Goal: Information Seeking & Learning: Learn about a topic

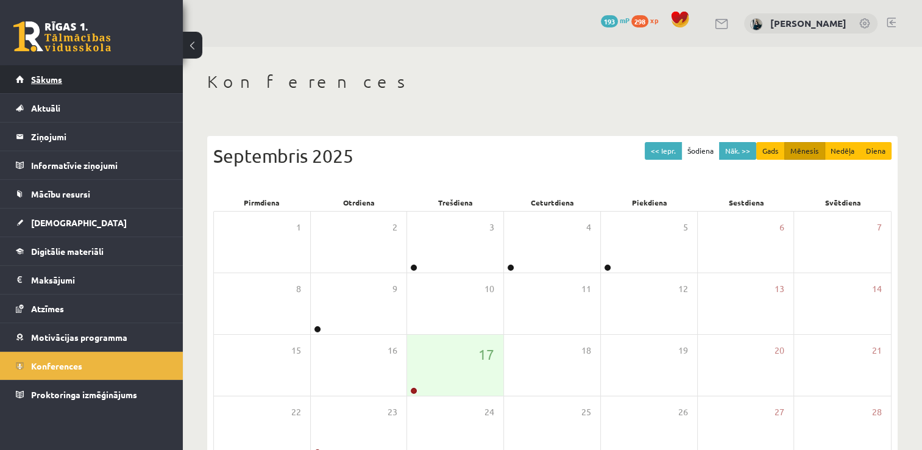
click at [47, 90] on link "Sākums" at bounding box center [92, 79] width 152 height 28
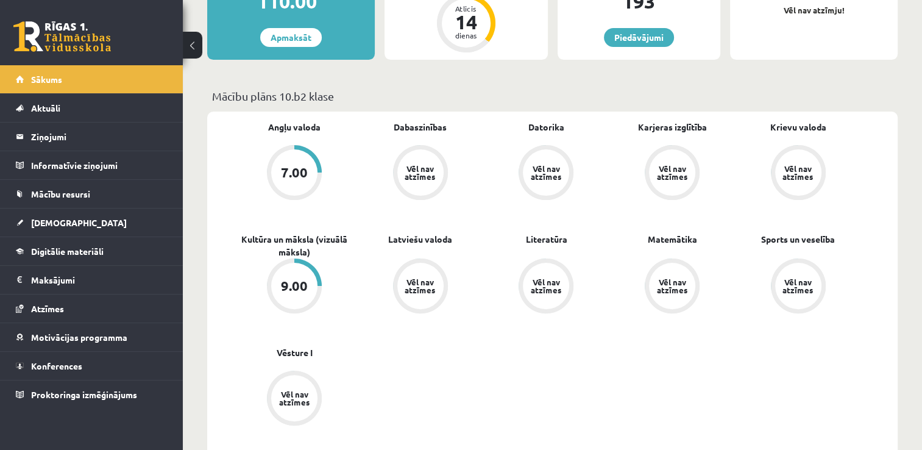
scroll to position [305, 0]
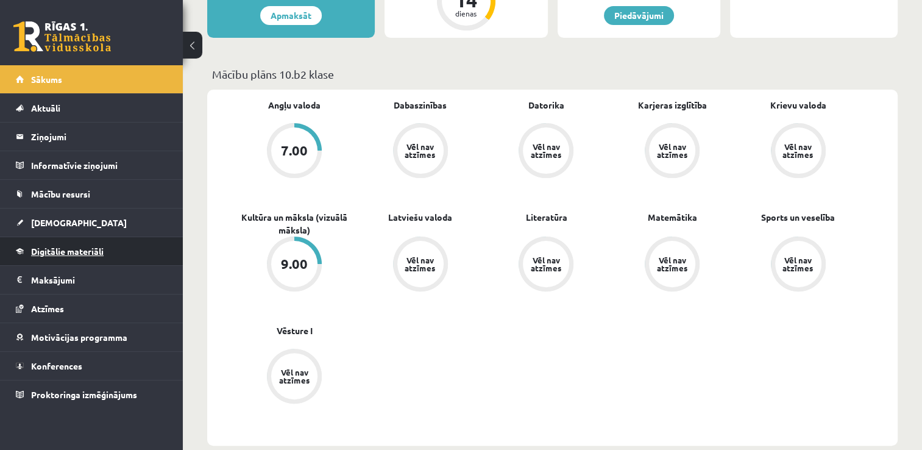
click at [80, 248] on span "Digitālie materiāli" at bounding box center [67, 251] width 73 height 11
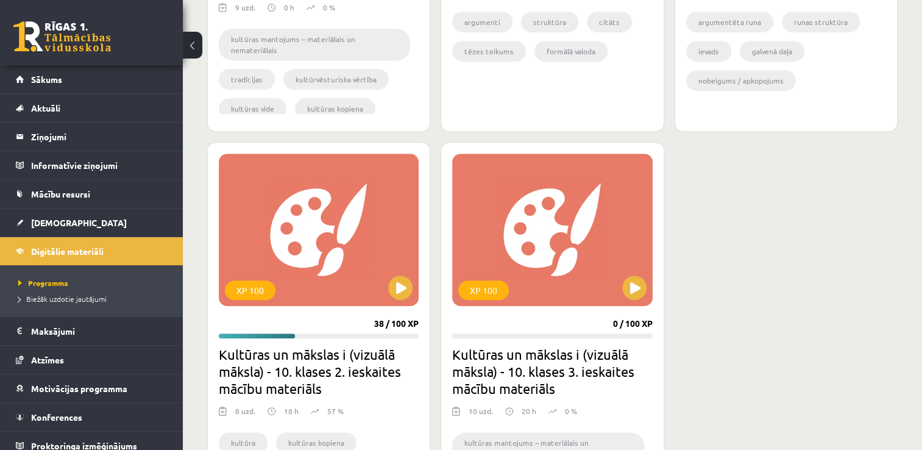
scroll to position [610, 0]
click at [400, 287] on button at bounding box center [400, 287] width 24 height 24
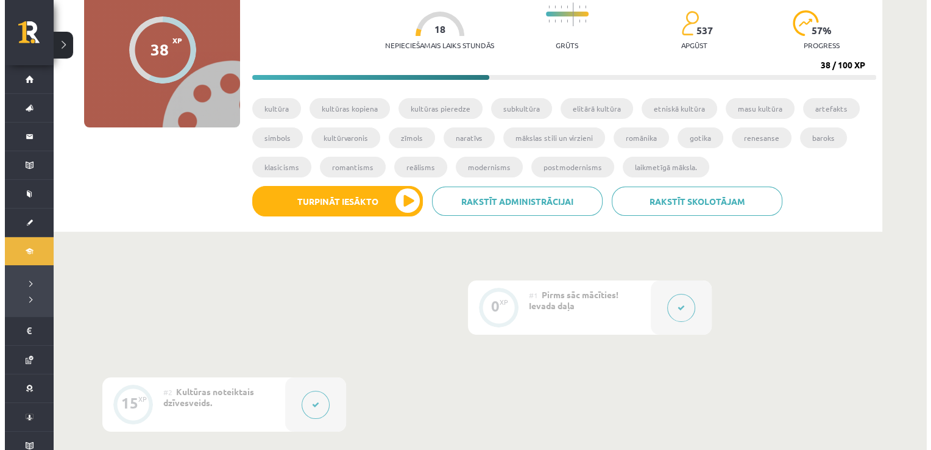
scroll to position [427, 0]
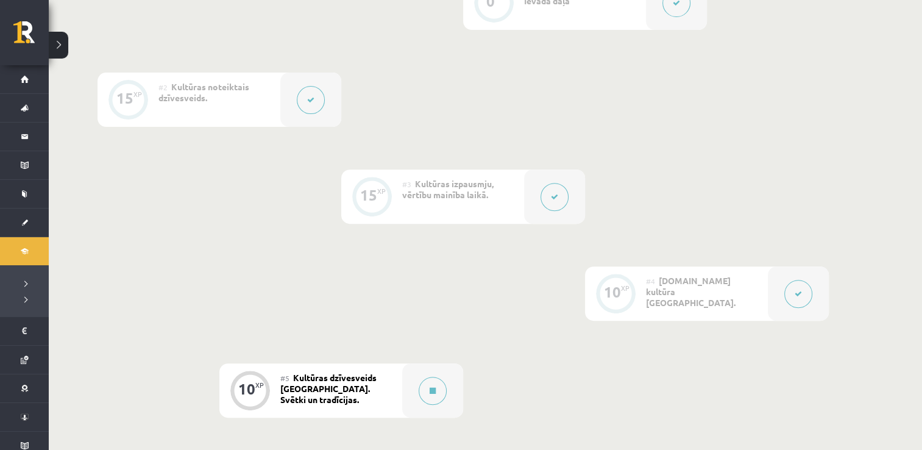
click at [787, 292] on button at bounding box center [799, 294] width 28 height 28
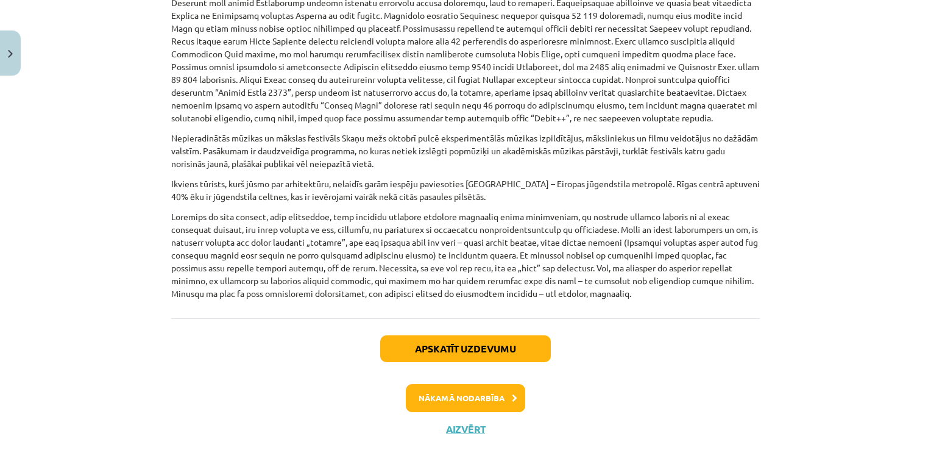
scroll to position [792, 0]
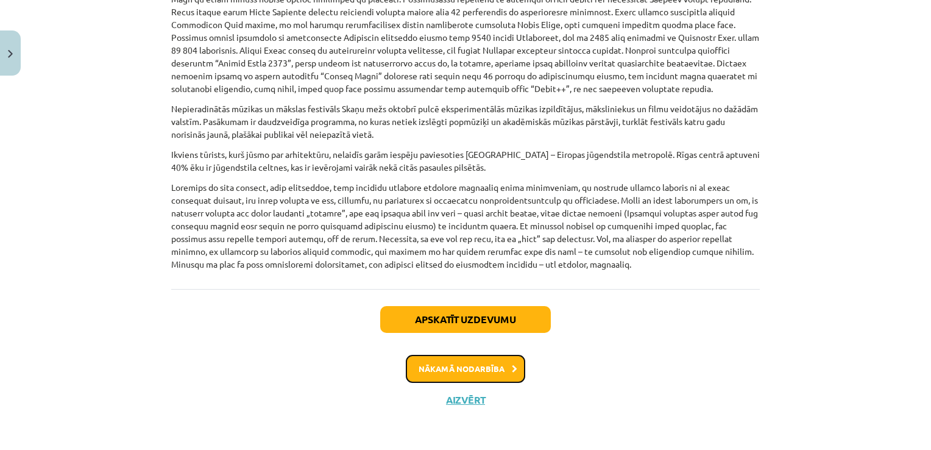
click at [454, 372] on button "Nākamā nodarbība" at bounding box center [465, 369] width 119 height 28
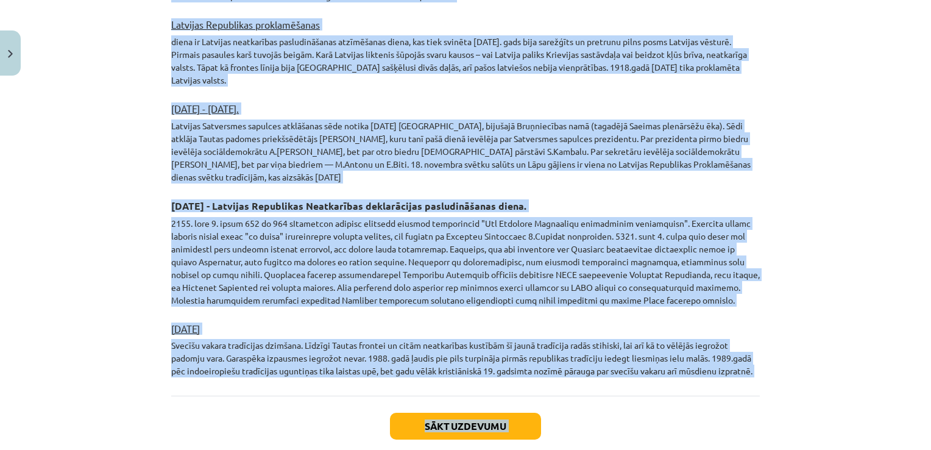
scroll to position [2064, 0]
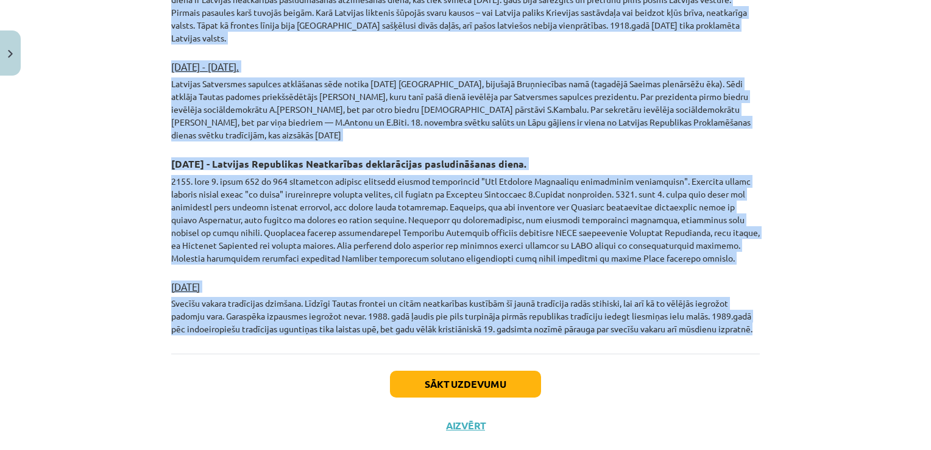
drag, startPoint x: 166, startPoint y: 92, endPoint x: 759, endPoint y: 308, distance: 630.6
copy div "Loremips dolorsitame Consect. Adipis el seddoeiusm. Temporinci utlab etdolor ma…"
click at [305, 175] on p at bounding box center [465, 220] width 589 height 90
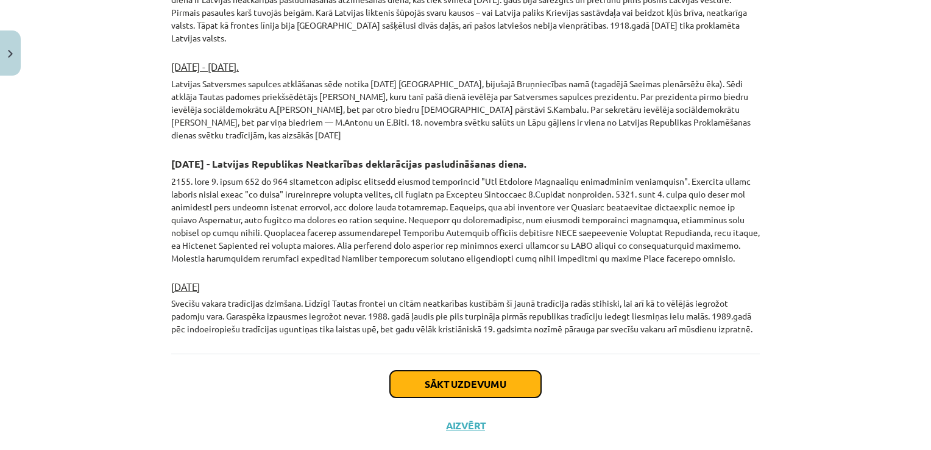
click at [470, 371] on button "Sākt uzdevumu" at bounding box center [465, 384] width 151 height 27
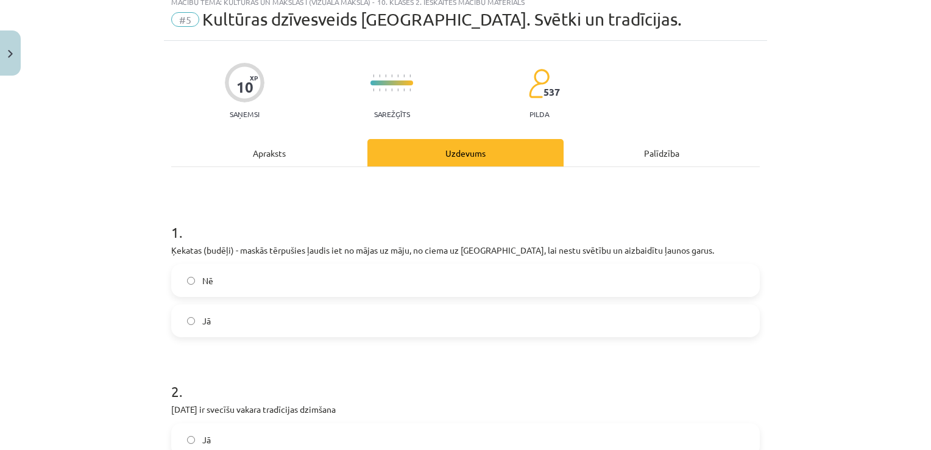
scroll to position [30, 0]
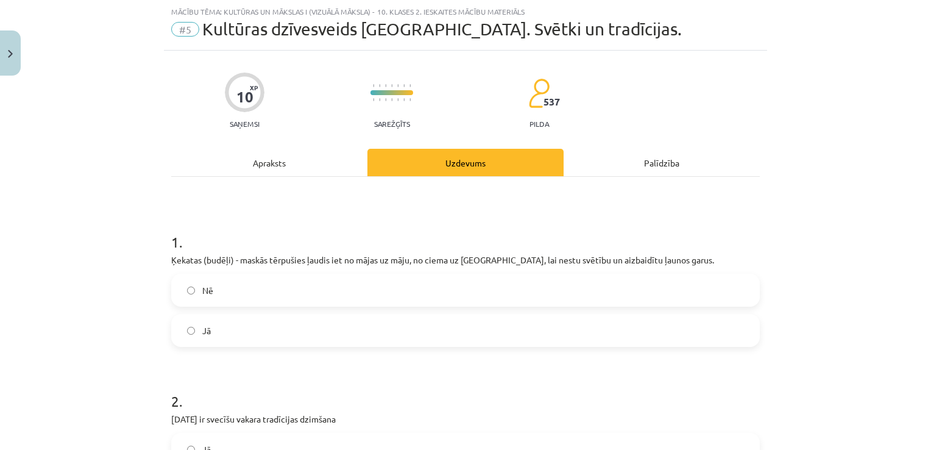
click at [356, 333] on label "Jā" at bounding box center [466, 330] width 586 height 30
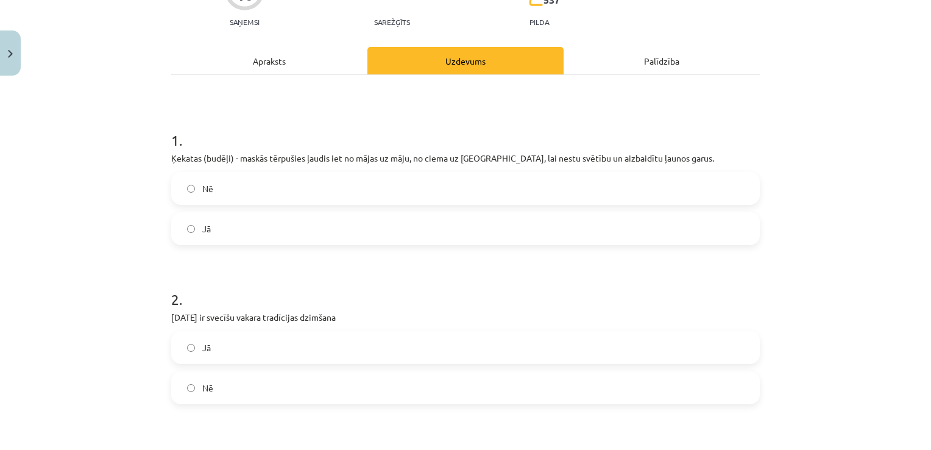
scroll to position [152, 0]
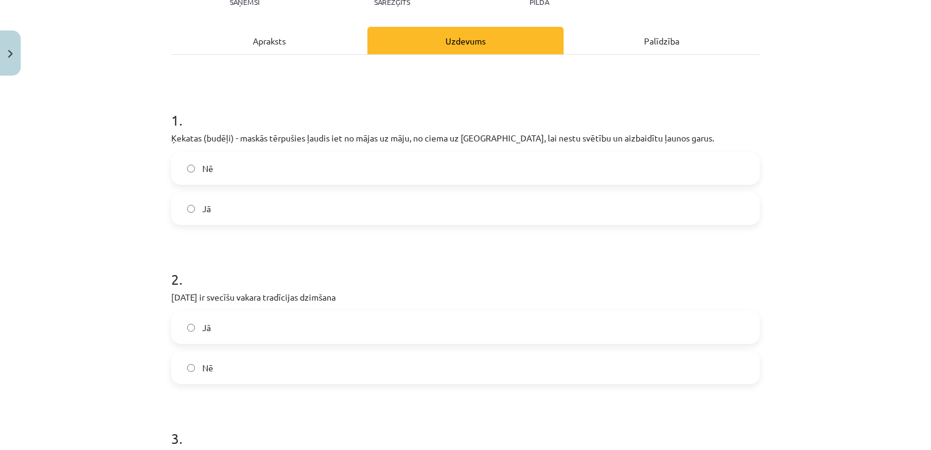
click at [327, 331] on label "Jā" at bounding box center [466, 327] width 586 height 30
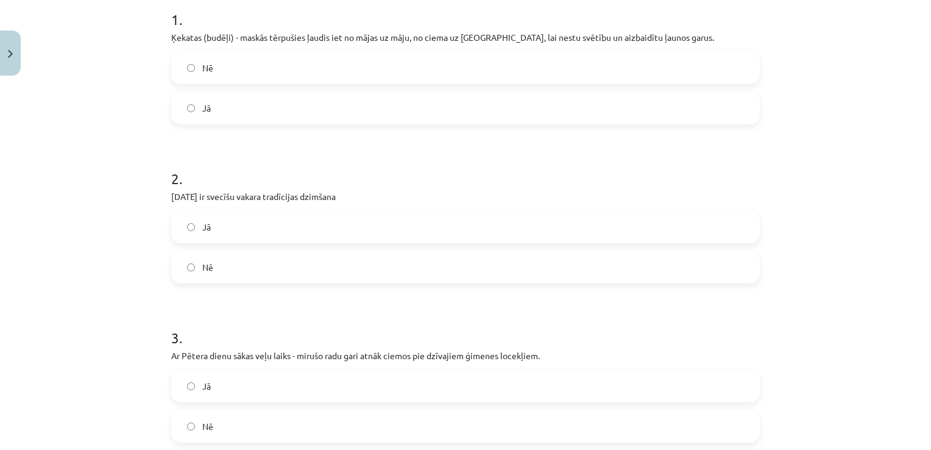
scroll to position [274, 0]
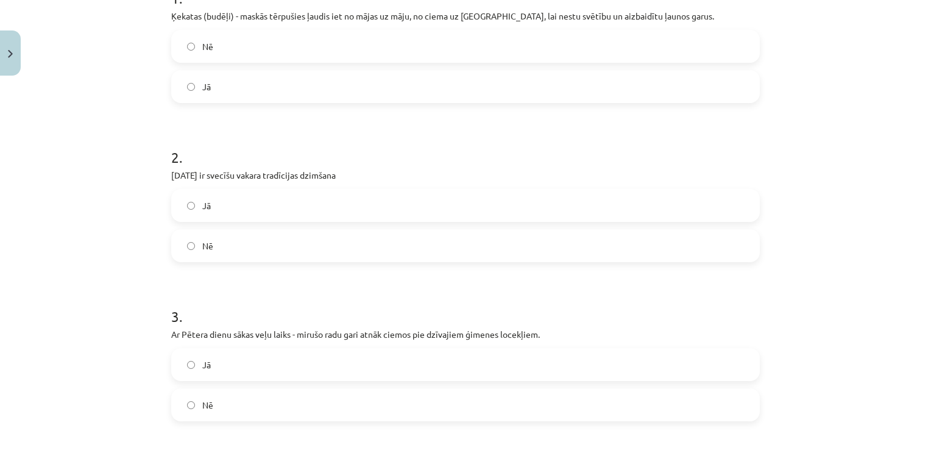
click at [255, 405] on label "Nē" at bounding box center [466, 405] width 586 height 30
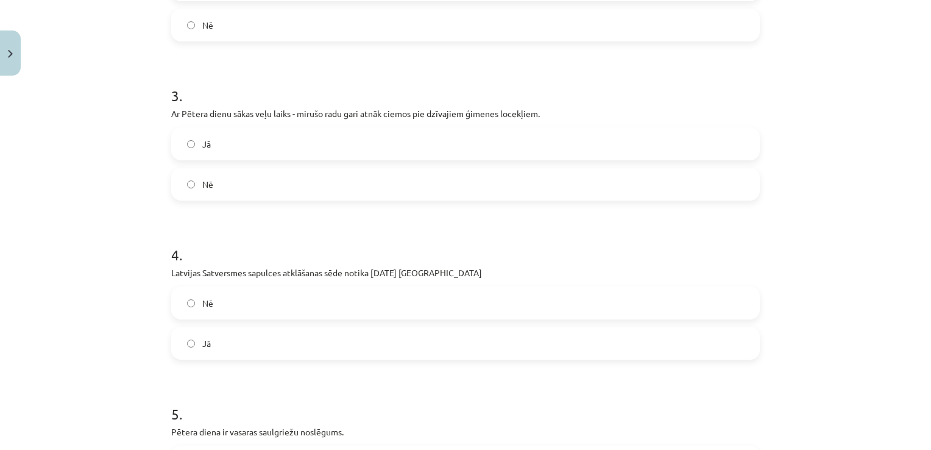
scroll to position [518, 0]
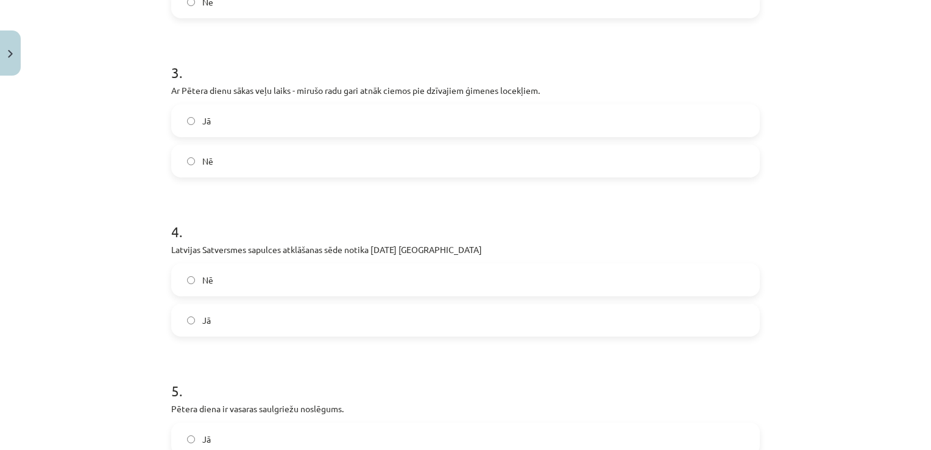
click at [254, 285] on label "Nē" at bounding box center [466, 280] width 586 height 30
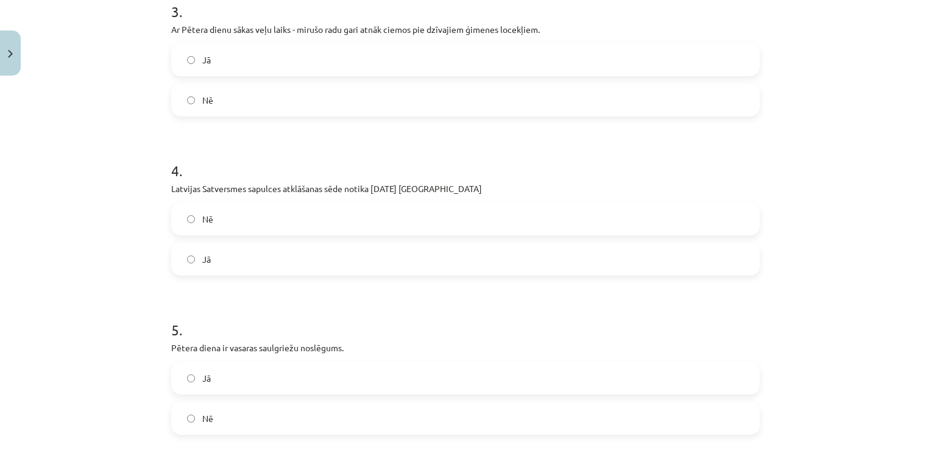
scroll to position [640, 0]
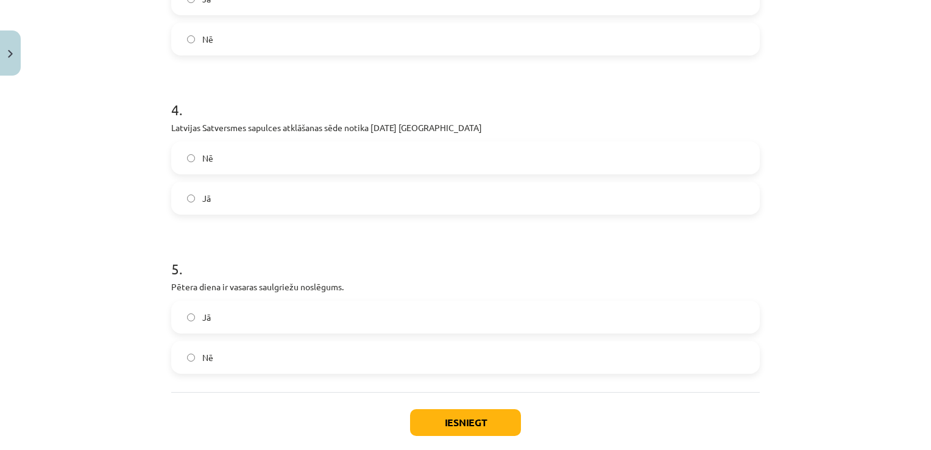
click at [240, 310] on label "Jā" at bounding box center [466, 317] width 586 height 30
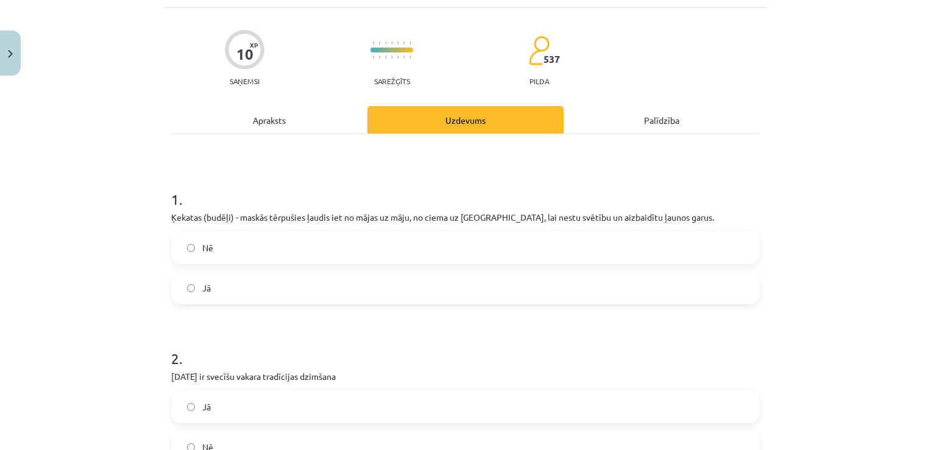
scroll to position [0, 0]
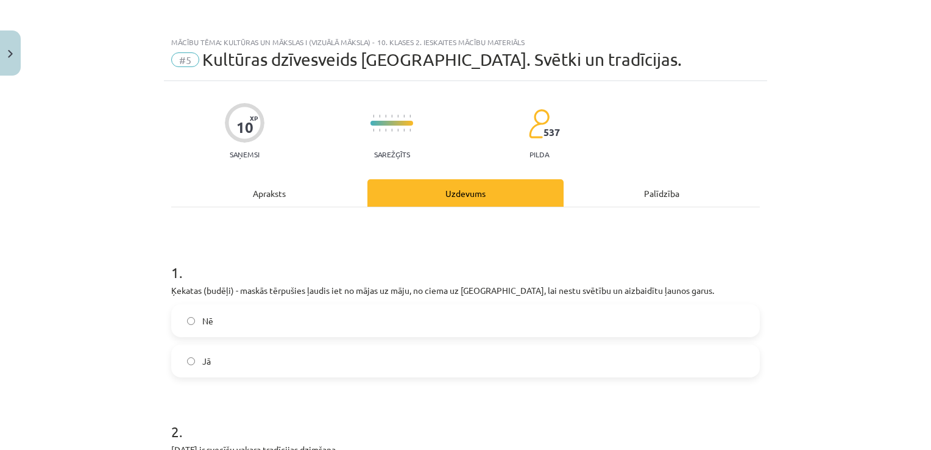
click at [256, 196] on div "Apraksts" at bounding box center [269, 192] width 196 height 27
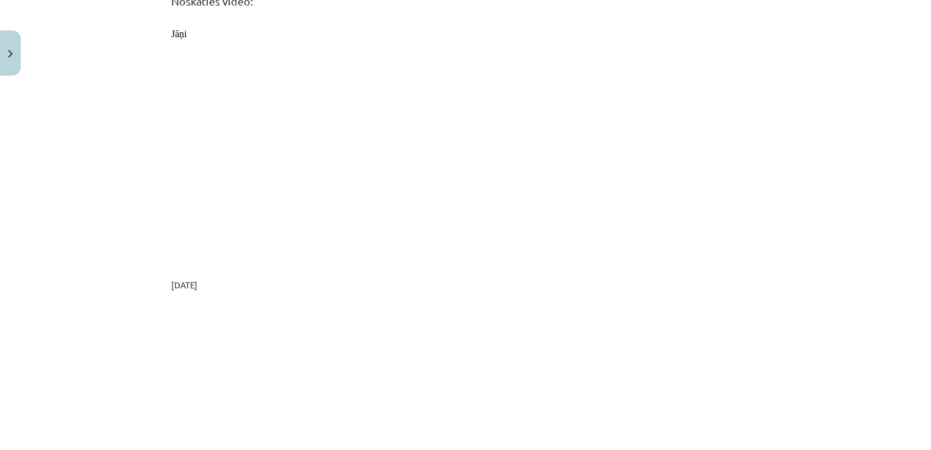
scroll to position [152, 0]
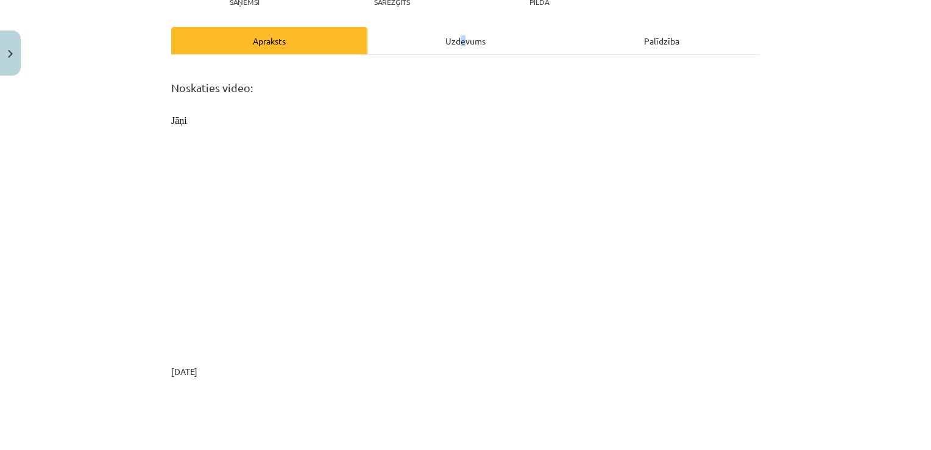
click at [458, 48] on div "Uzdevums" at bounding box center [466, 40] width 196 height 27
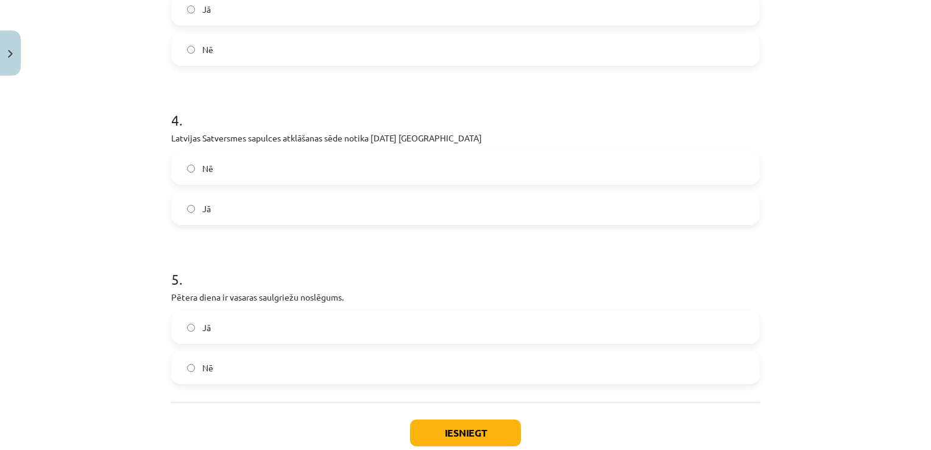
scroll to position [640, 0]
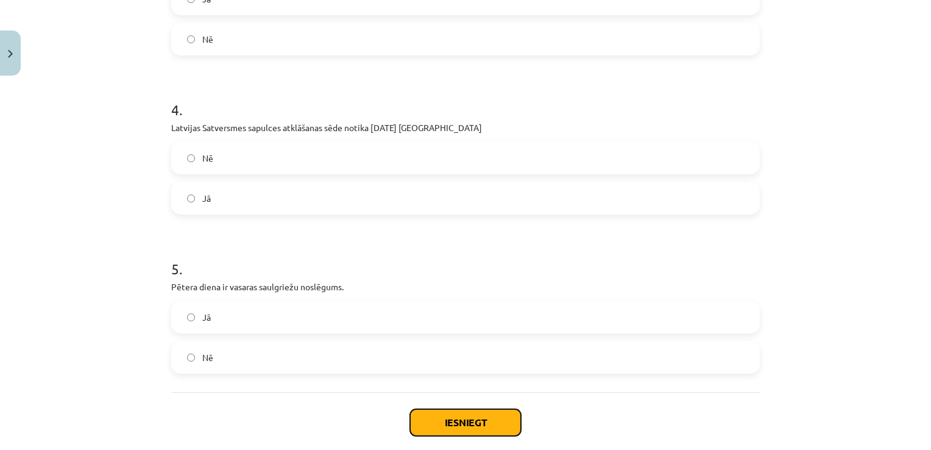
click at [446, 430] on button "Iesniegt" at bounding box center [465, 422] width 111 height 27
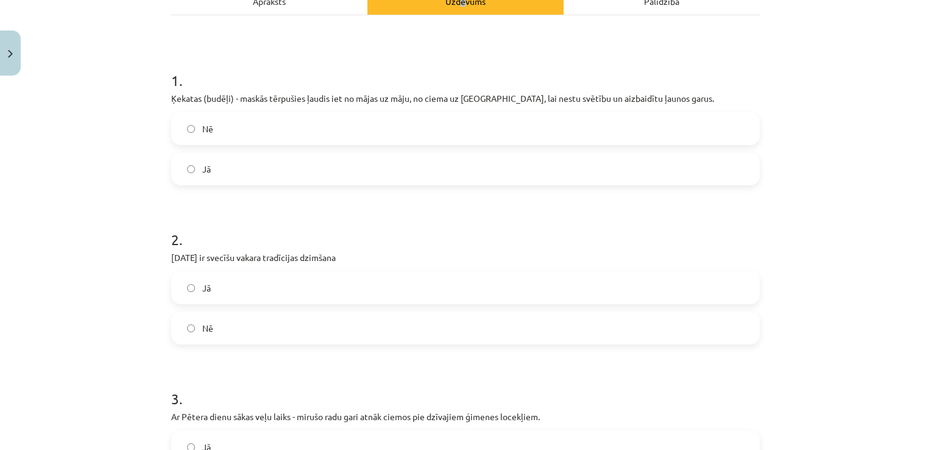
scroll to position [213, 0]
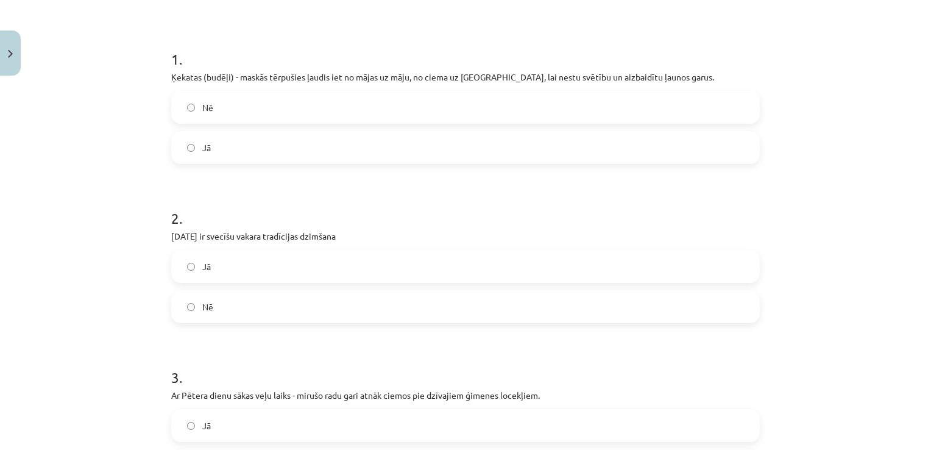
click at [888, 243] on div "Mācību tēma: Kultūras un mākslas i (vizuālā māksla) - 10. klases 2. ieskaites m…" at bounding box center [465, 225] width 931 height 450
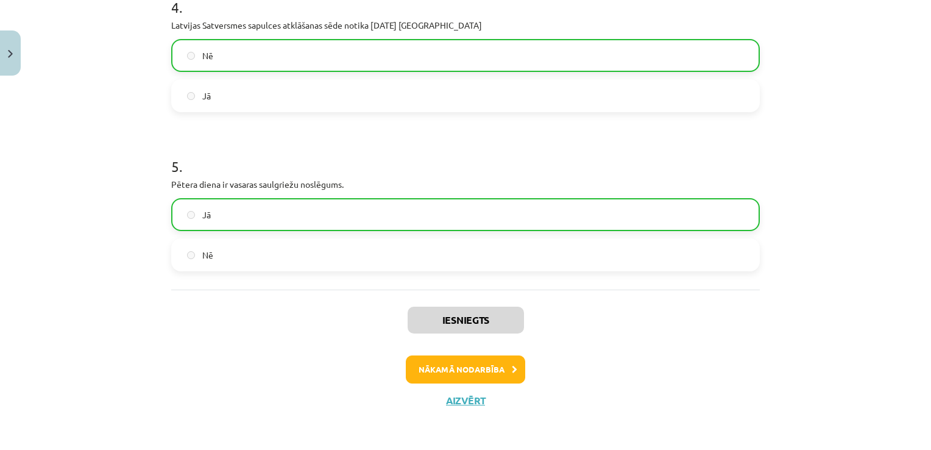
scroll to position [743, 0]
click at [505, 374] on button "Nākamā nodarbība" at bounding box center [465, 369] width 119 height 28
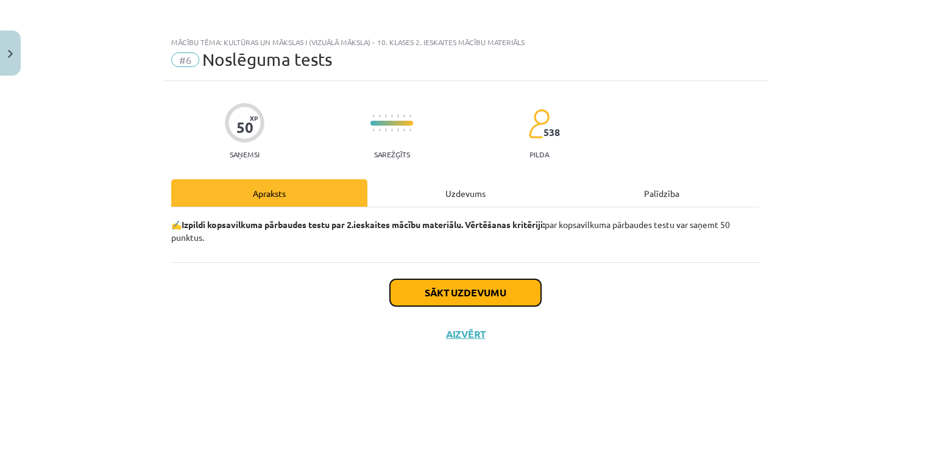
click at [457, 288] on button "Sākt uzdevumu" at bounding box center [465, 292] width 151 height 27
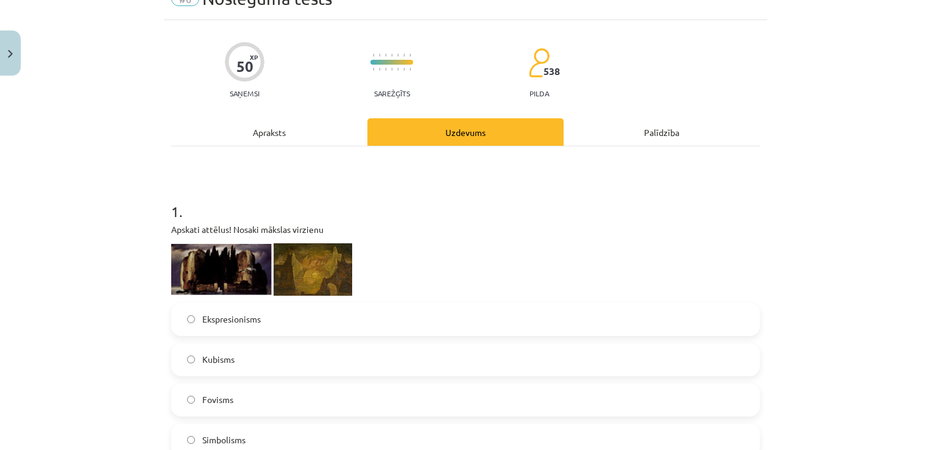
scroll to position [122, 0]
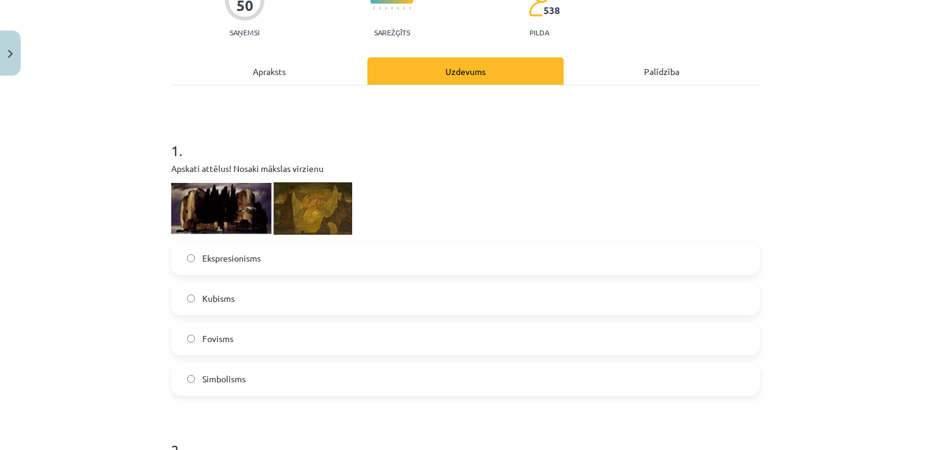
click at [201, 209] on img at bounding box center [221, 208] width 101 height 51
click at [200, 203] on img at bounding box center [221, 208] width 101 height 51
click at [227, 330] on label "Fovisms" at bounding box center [466, 339] width 586 height 30
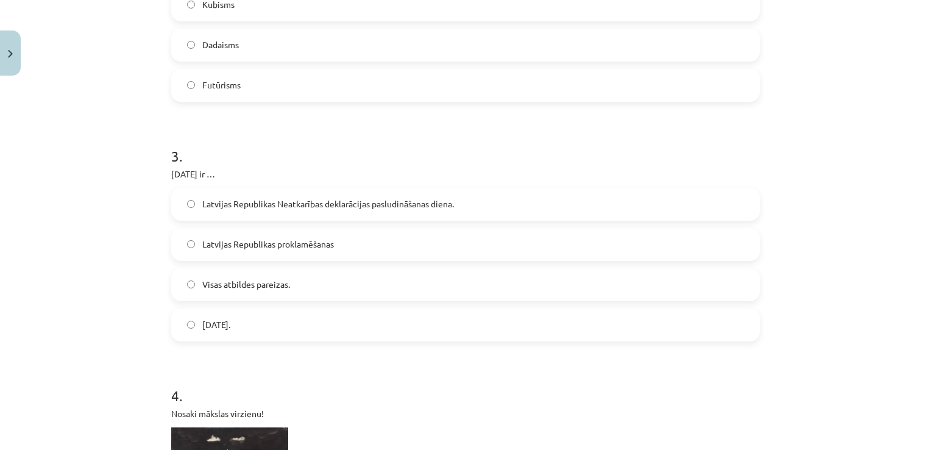
scroll to position [732, 0]
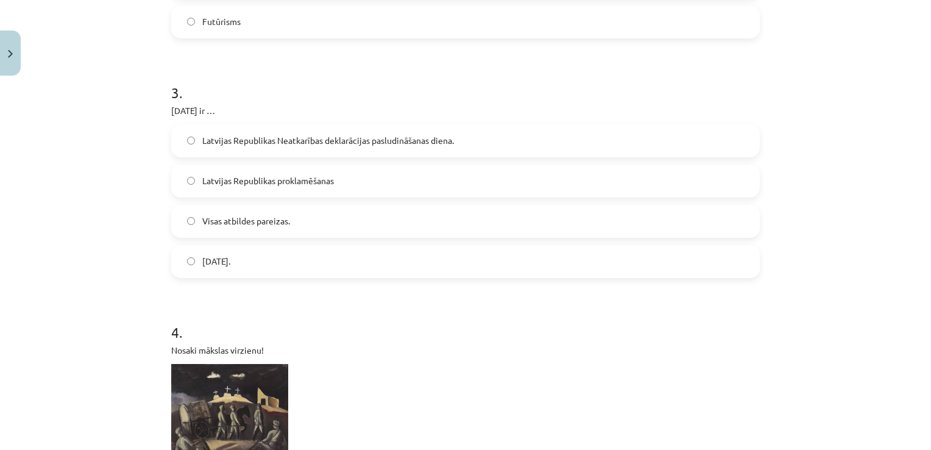
click at [230, 262] on span "Latvijas Republikas Satversmes sapulces sasaukšanas diena." at bounding box center [216, 261] width 28 height 13
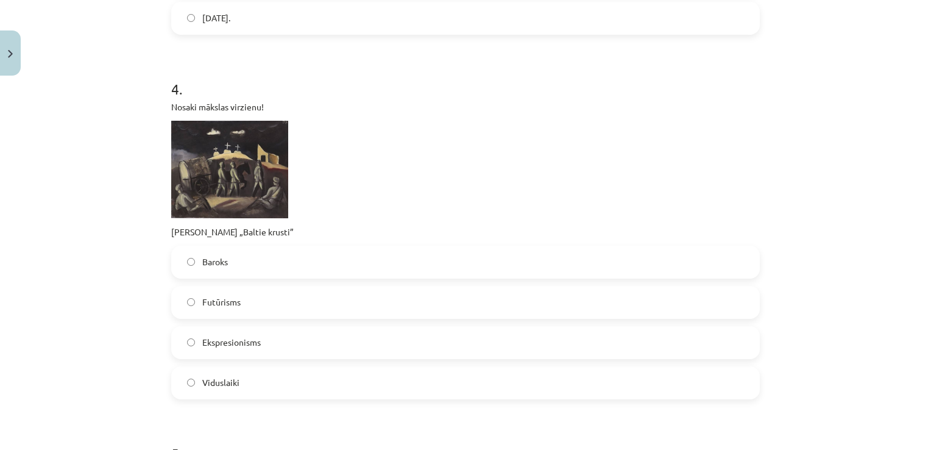
scroll to position [975, 0]
click at [294, 346] on label "Ekspresionisms" at bounding box center [466, 342] width 586 height 30
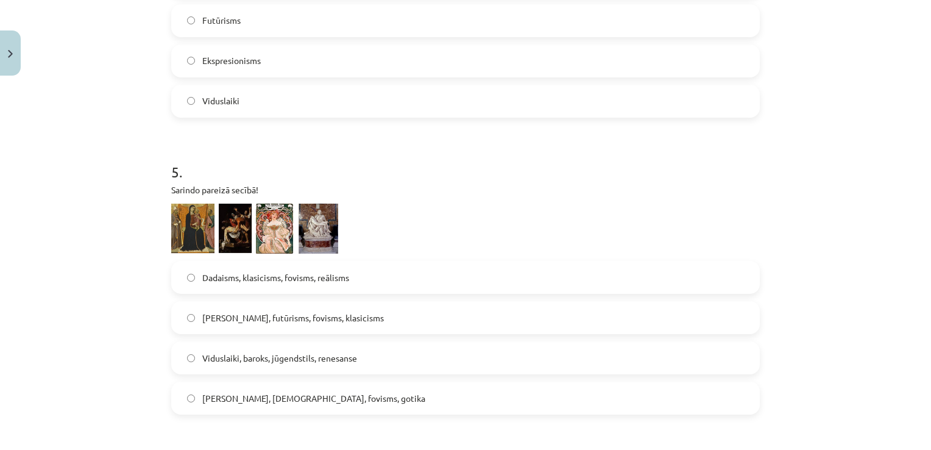
scroll to position [1280, 0]
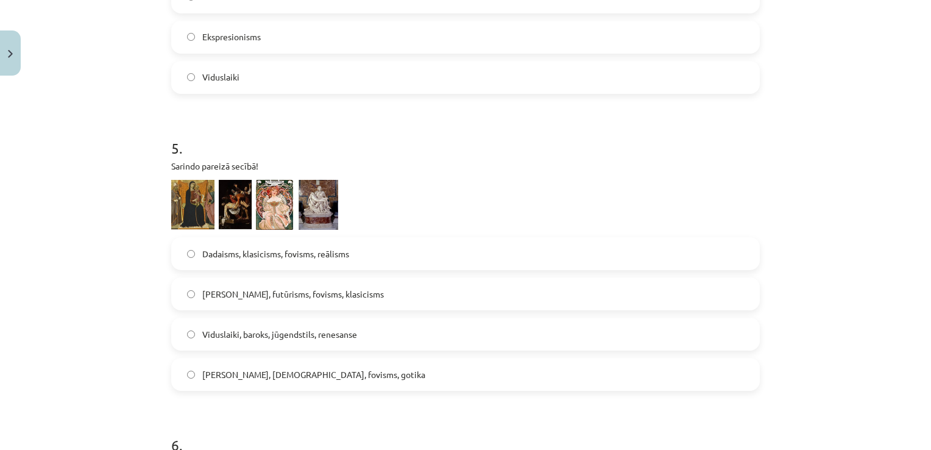
click at [194, 223] on img at bounding box center [254, 205] width 167 height 51
click at [196, 216] on img at bounding box center [254, 205] width 167 height 51
click at [196, 328] on label "Viduslaiki, baroks, jūgendstils, renesanse" at bounding box center [466, 334] width 586 height 30
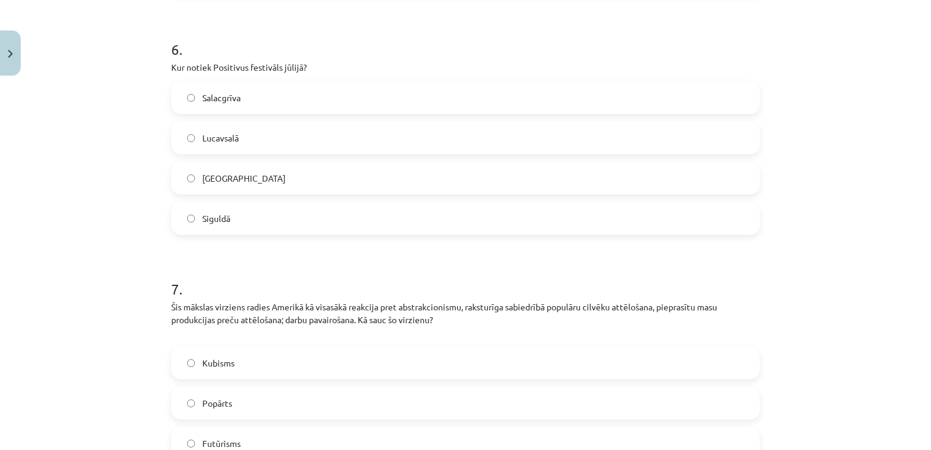
scroll to position [1646, 0]
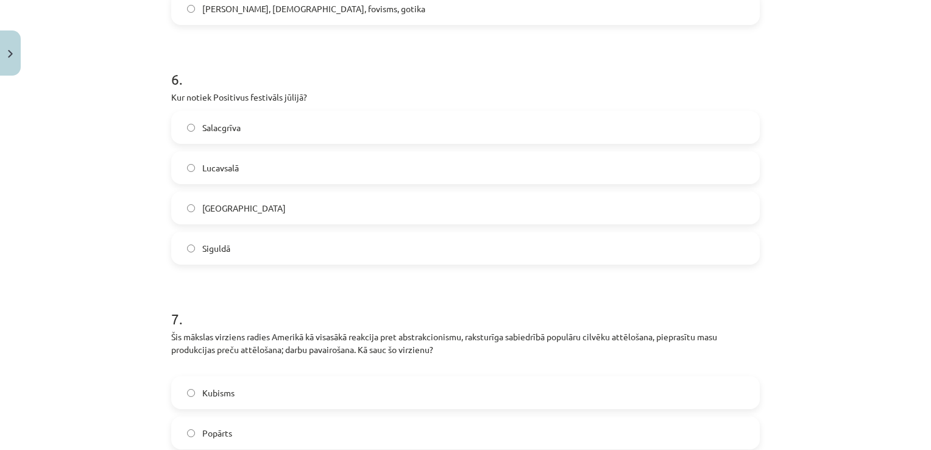
click at [219, 216] on label "Liepājā" at bounding box center [466, 208] width 586 height 30
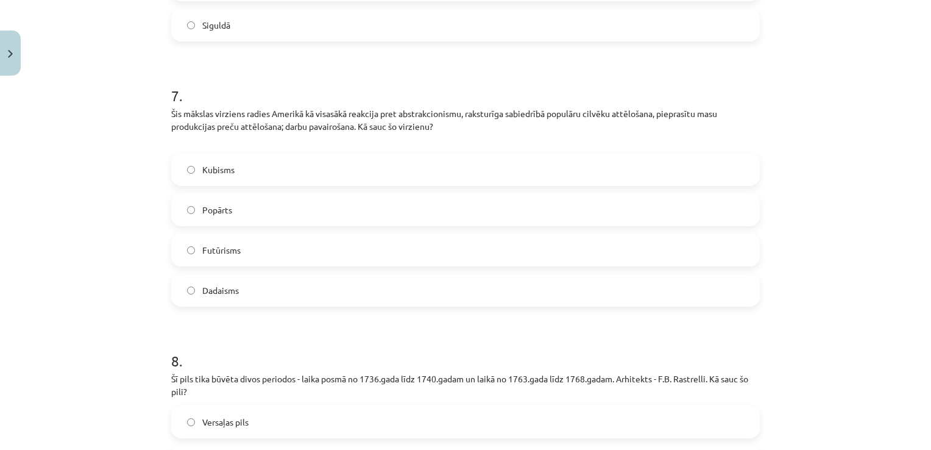
scroll to position [1890, 0]
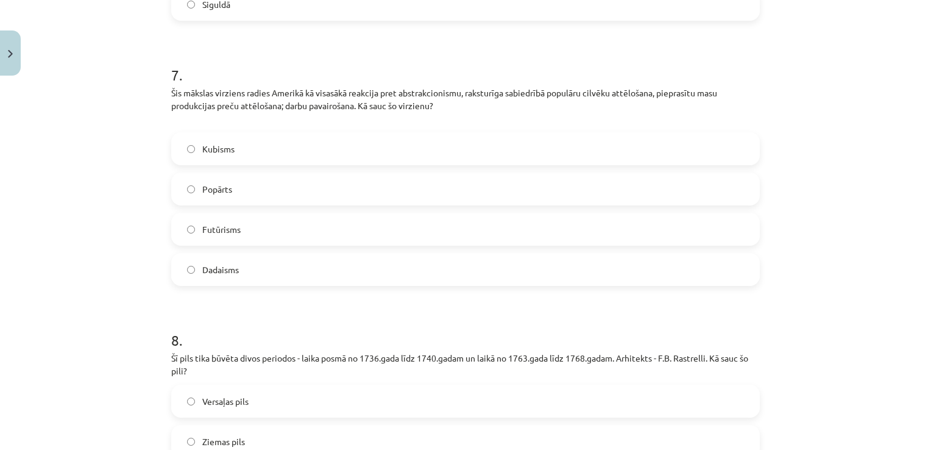
click at [198, 260] on label "Dadaisms" at bounding box center [466, 269] width 586 height 30
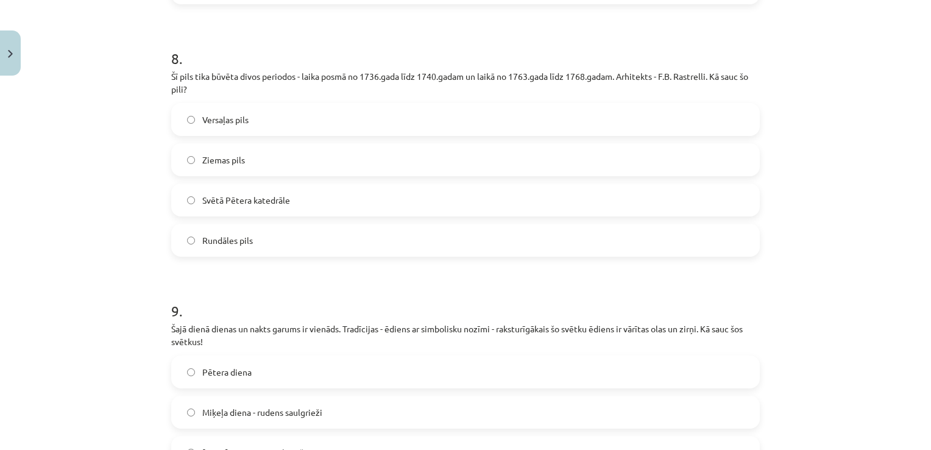
scroll to position [2195, 0]
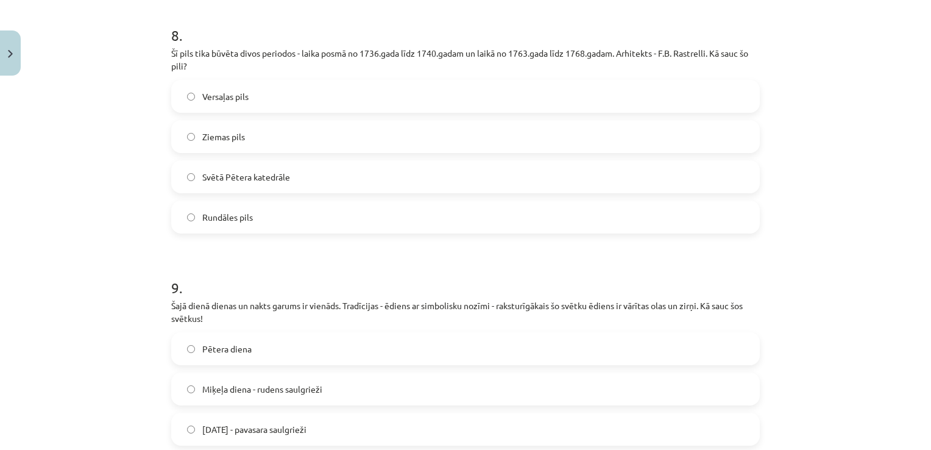
click at [216, 183] on span "Svētā Pētera katedrāle" at bounding box center [246, 177] width 88 height 13
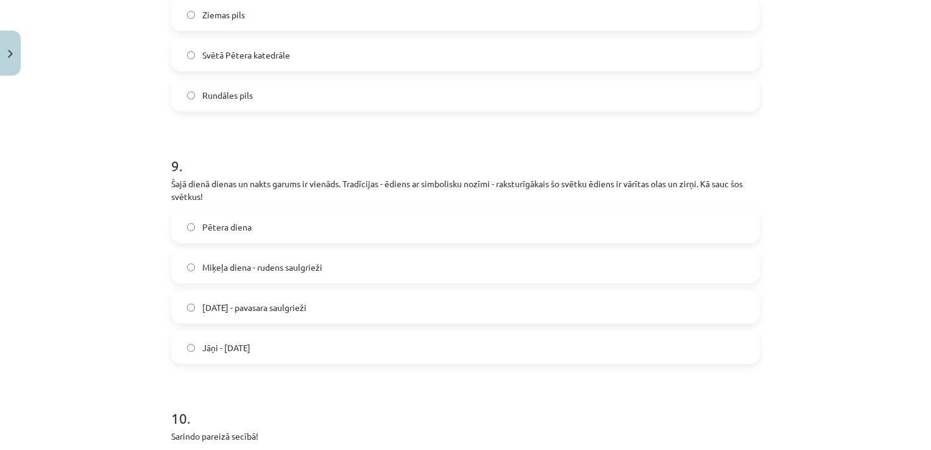
scroll to position [2377, 0]
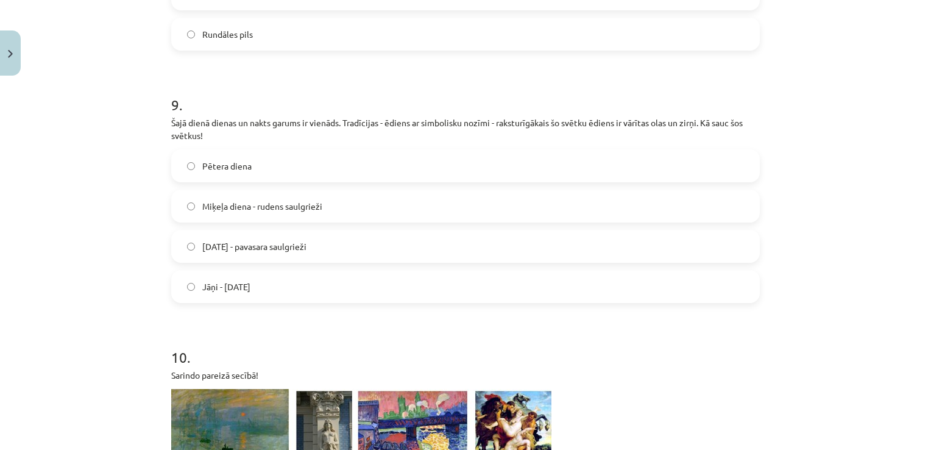
click at [343, 249] on label "Lieldienas - pavasara saulgrieži" at bounding box center [466, 246] width 586 height 30
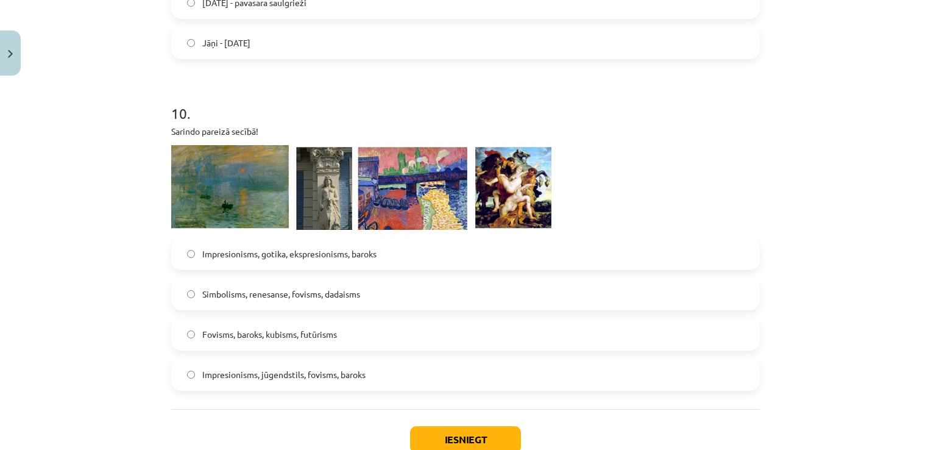
scroll to position [2682, 0]
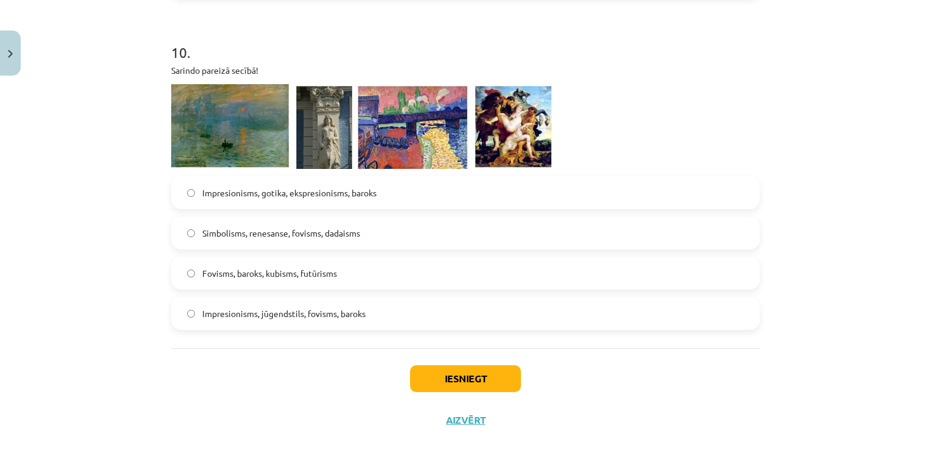
click at [298, 197] on span "Impresionisms, gotika, ekspresionisms, baroks" at bounding box center [289, 193] width 174 height 13
click at [295, 308] on span "Impresionisms, jūgendstils, fovisms, baroks" at bounding box center [283, 313] width 163 height 13
click at [432, 382] on button "Iesniegt" at bounding box center [465, 378] width 111 height 27
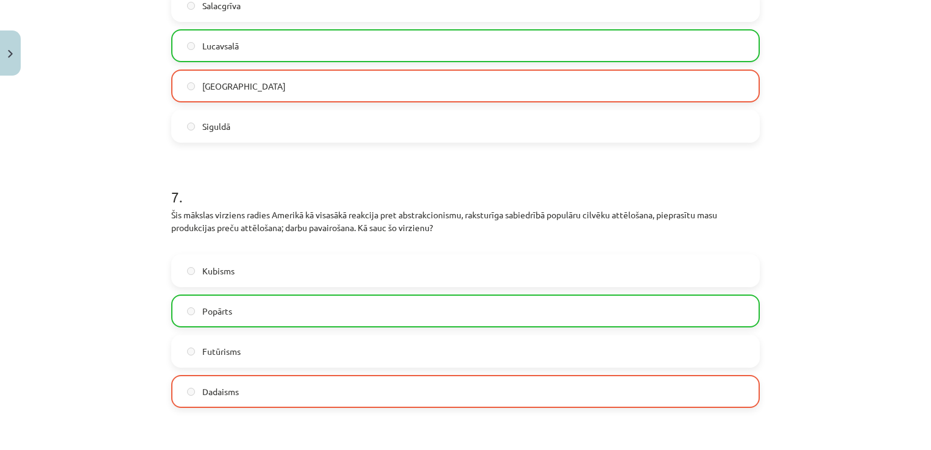
scroll to position [1890, 0]
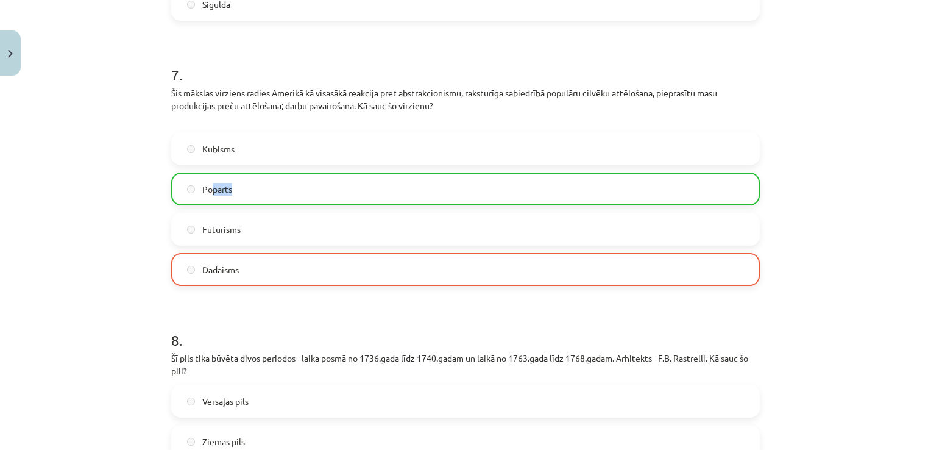
drag, startPoint x: 236, startPoint y: 177, endPoint x: 208, endPoint y: 180, distance: 28.2
click at [208, 180] on label "Popārts" at bounding box center [466, 189] width 586 height 30
click at [205, 180] on label "Popārts" at bounding box center [466, 189] width 586 height 30
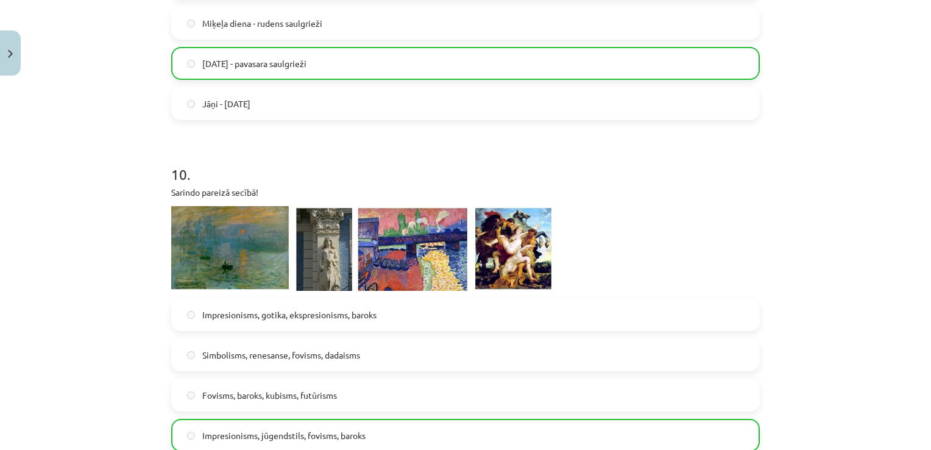
scroll to position [2741, 0]
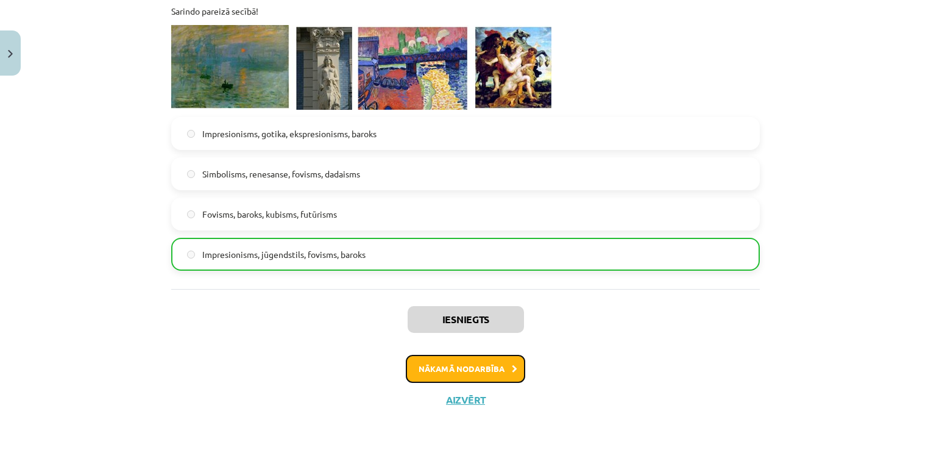
click at [432, 364] on button "Nākamā nodarbība" at bounding box center [465, 369] width 119 height 28
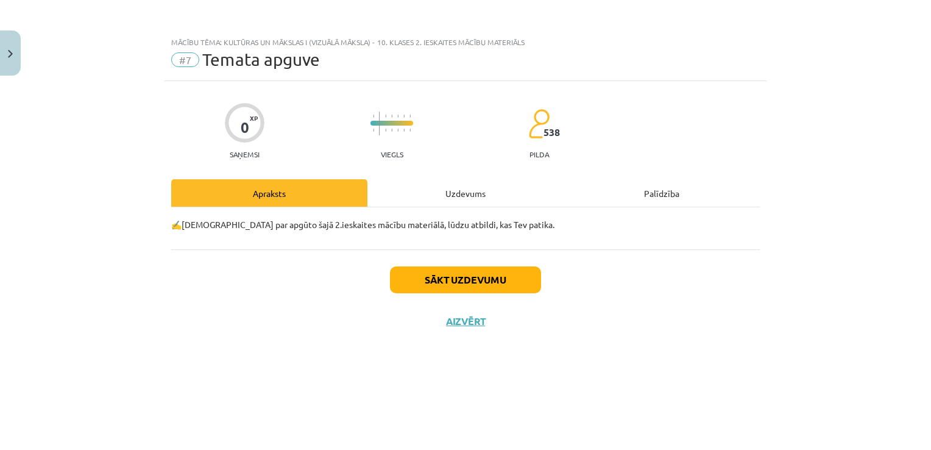
scroll to position [0, 0]
click at [436, 291] on button "Sākt uzdevumu" at bounding box center [465, 279] width 151 height 27
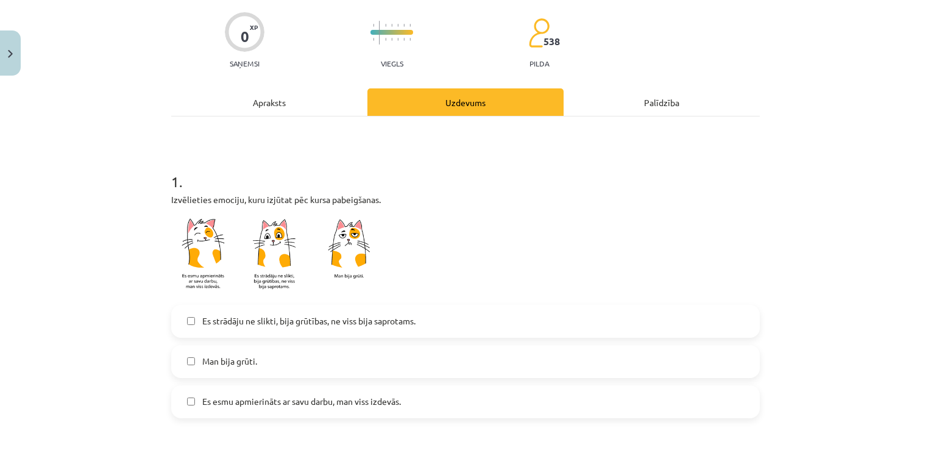
scroll to position [122, 0]
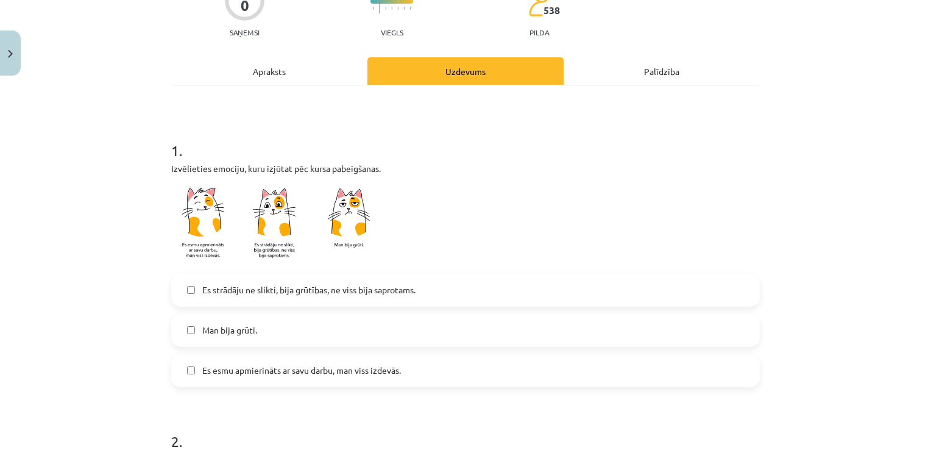
click at [433, 292] on label "Es strādāju ne slikti, bija grūtības, ne viss bija saprotams." at bounding box center [466, 290] width 586 height 30
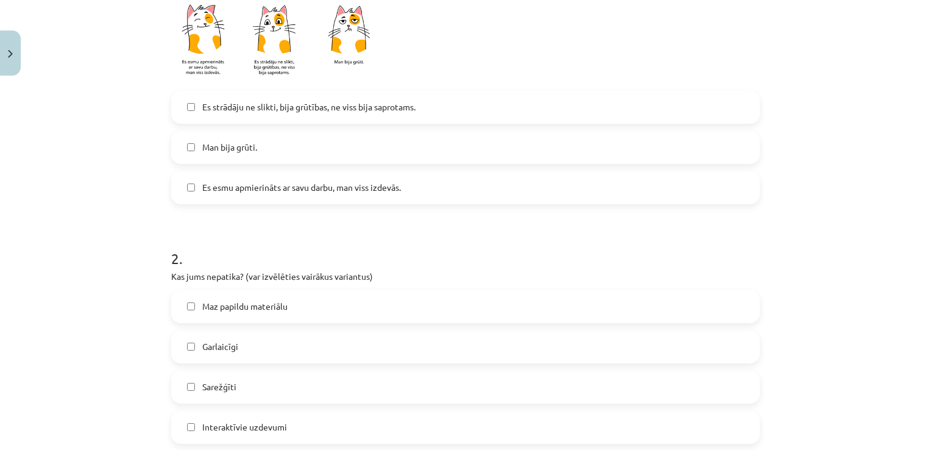
scroll to position [366, 0]
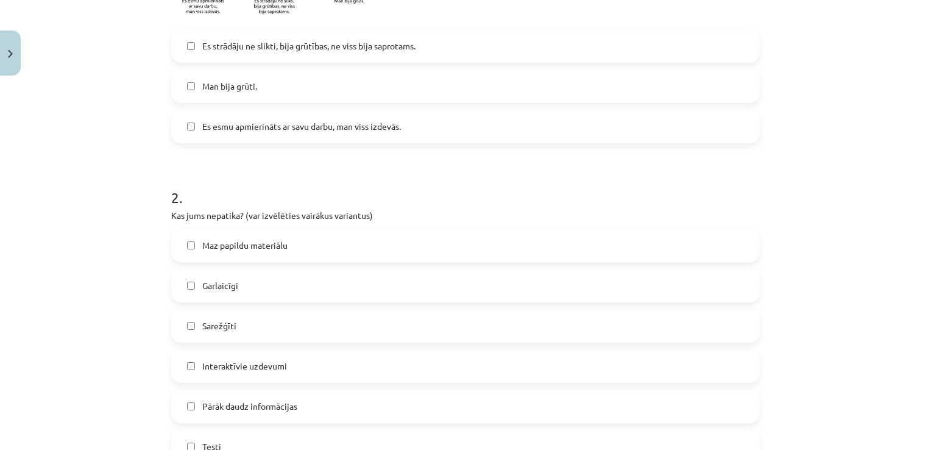
click at [255, 244] on span "Maz papildu materiālu" at bounding box center [244, 245] width 85 height 13
click at [189, 249] on label "Maz papildu materiālu" at bounding box center [466, 245] width 586 height 30
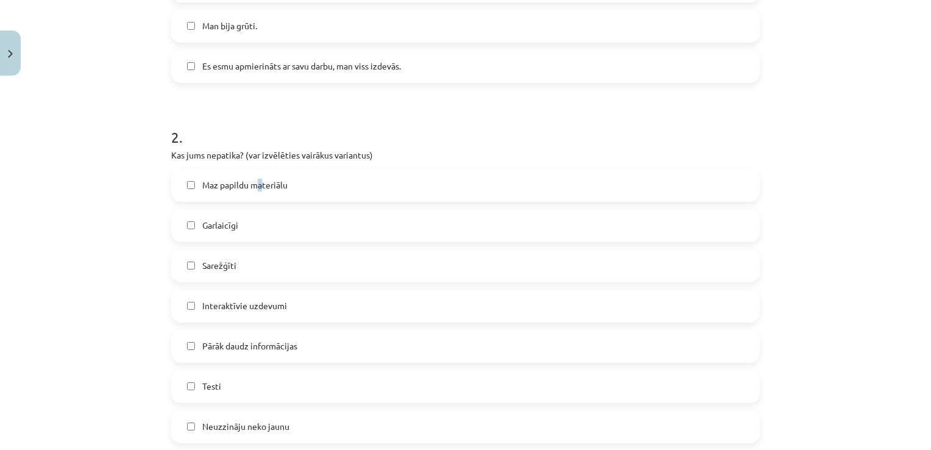
scroll to position [427, 0]
click at [146, 241] on div "Mācību tēma: Kultūras un mākslas i (vizuālā māksla) - 10. klases 2. ieskaites m…" at bounding box center [465, 225] width 931 height 450
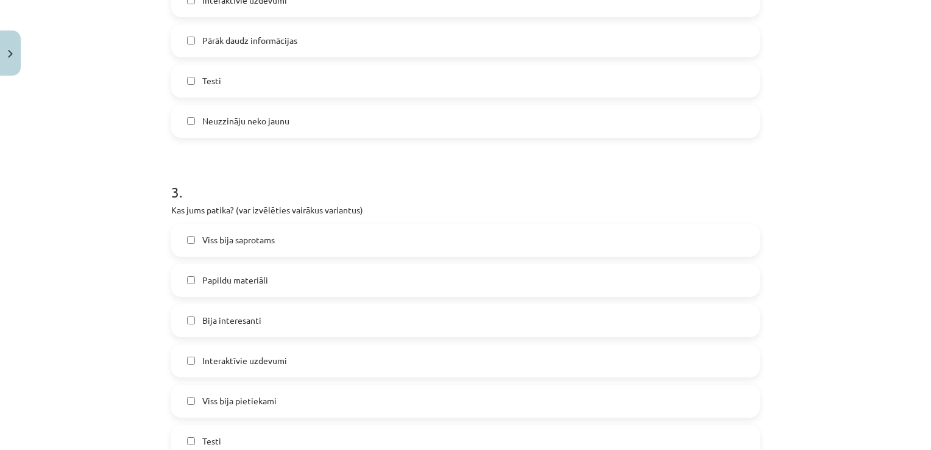
scroll to position [792, 0]
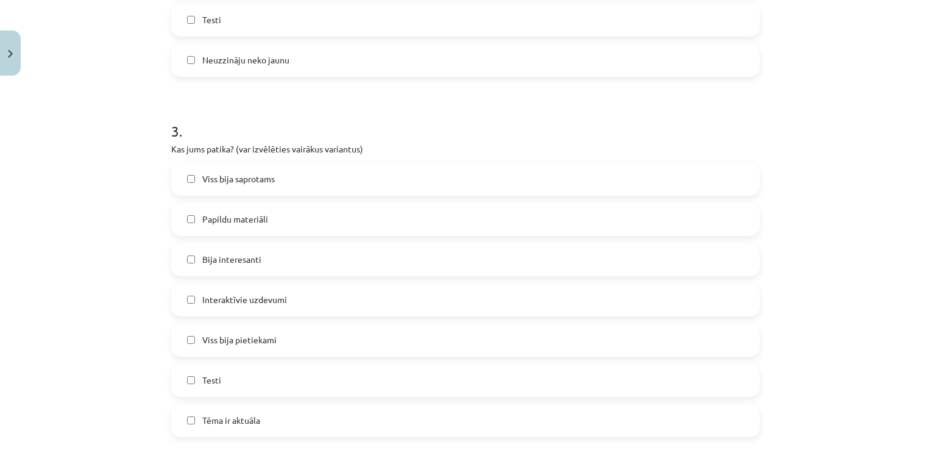
click at [183, 265] on label "Bija interesanti" at bounding box center [466, 259] width 586 height 30
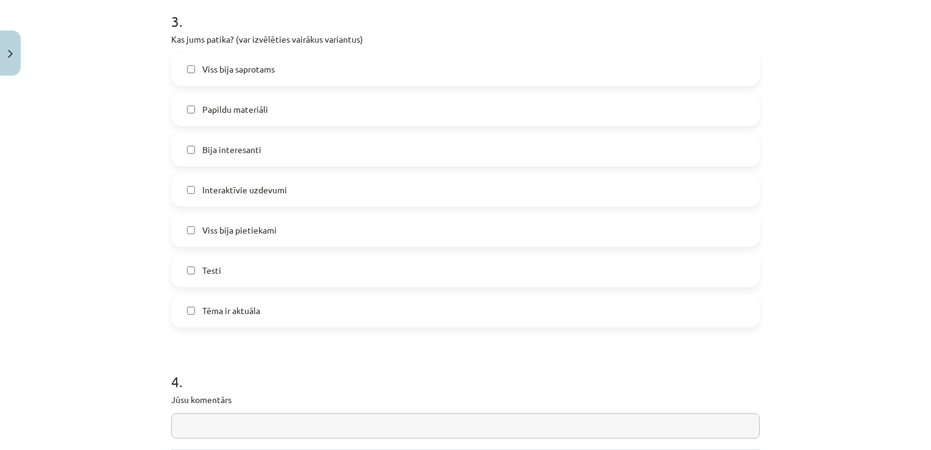
scroll to position [914, 0]
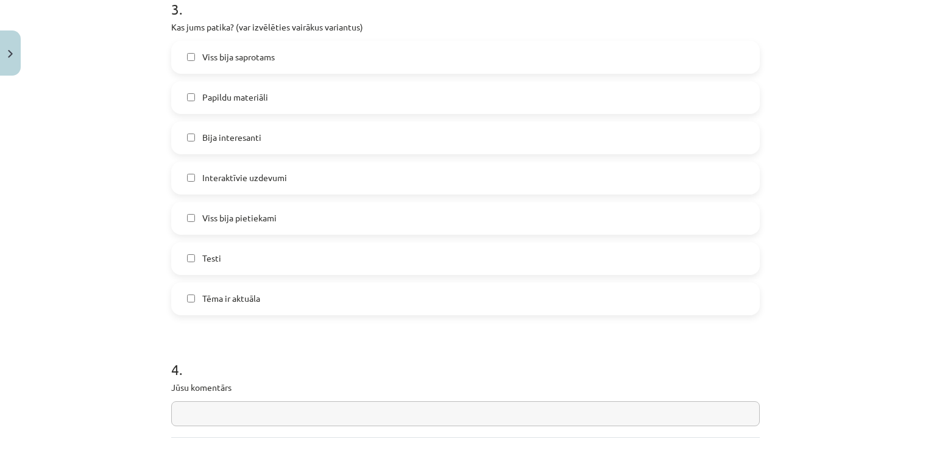
click at [183, 263] on label "Testi" at bounding box center [466, 258] width 586 height 30
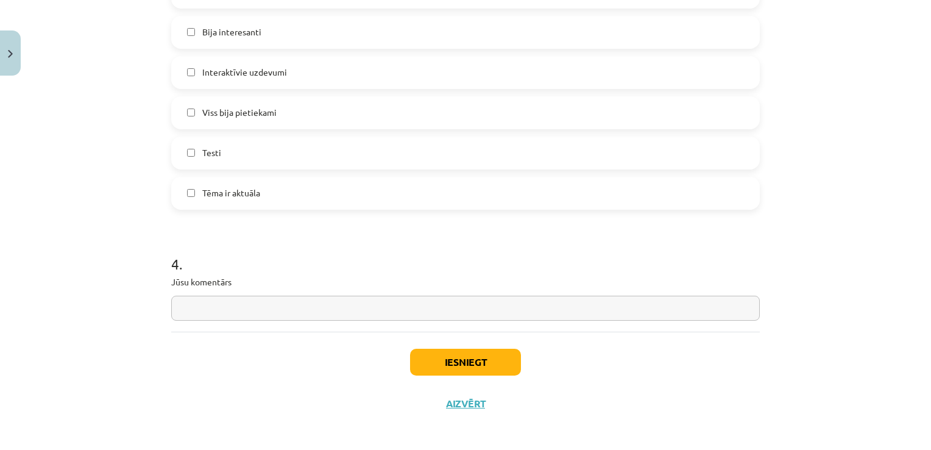
scroll to position [1024, 0]
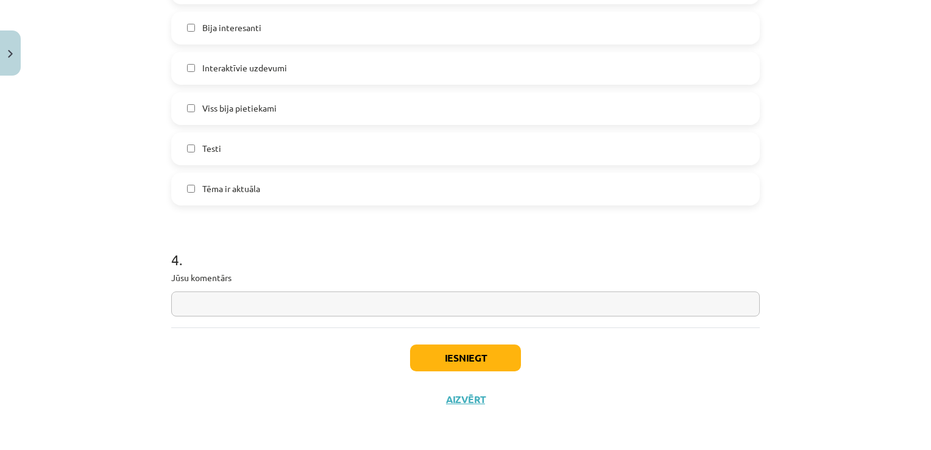
click at [200, 298] on input "text" at bounding box center [465, 303] width 589 height 25
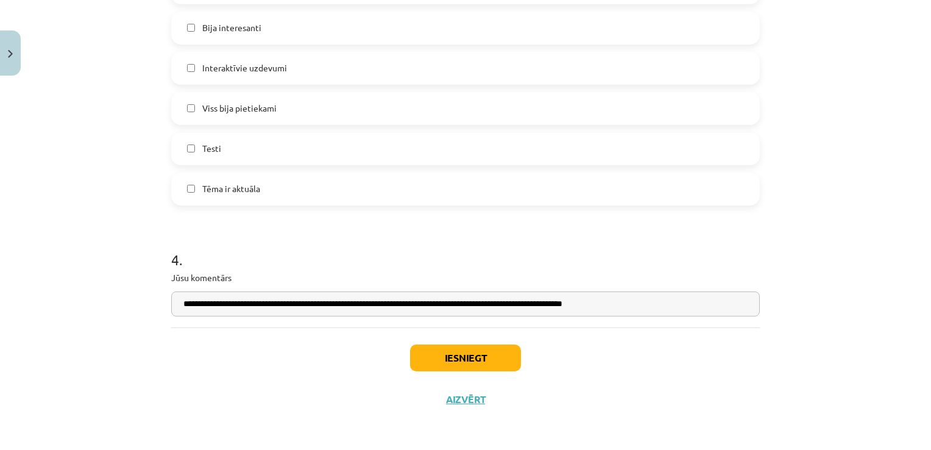
type input "**********"
click at [433, 376] on div "Iesniegt Aizvērt" at bounding box center [465, 369] width 589 height 85
click at [433, 367] on button "Iesniegt" at bounding box center [465, 357] width 111 height 27
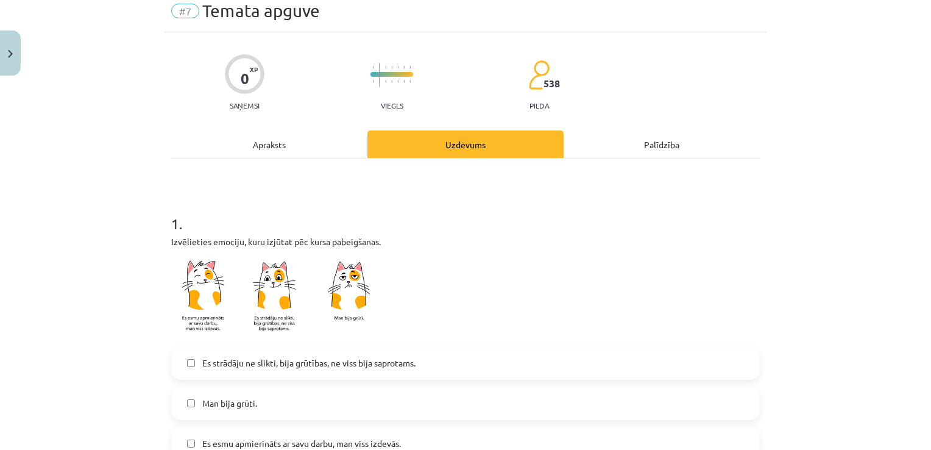
scroll to position [426, 0]
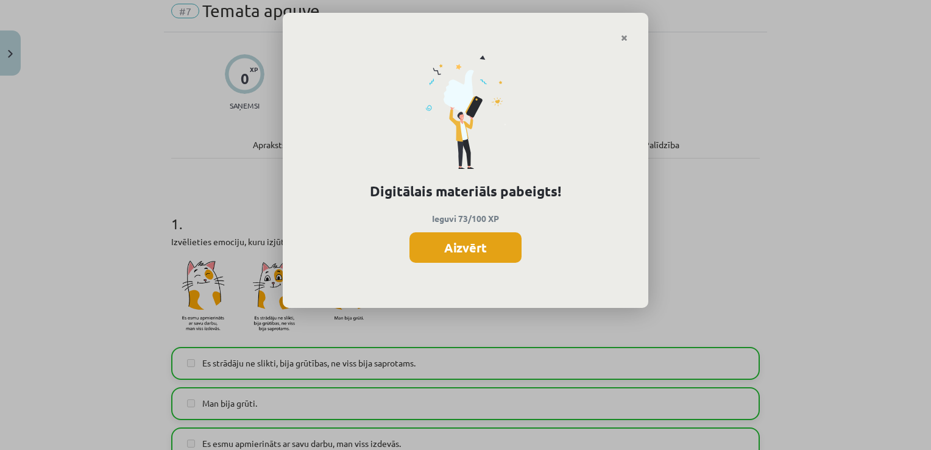
click at [438, 262] on button "Aizvērt" at bounding box center [466, 247] width 112 height 30
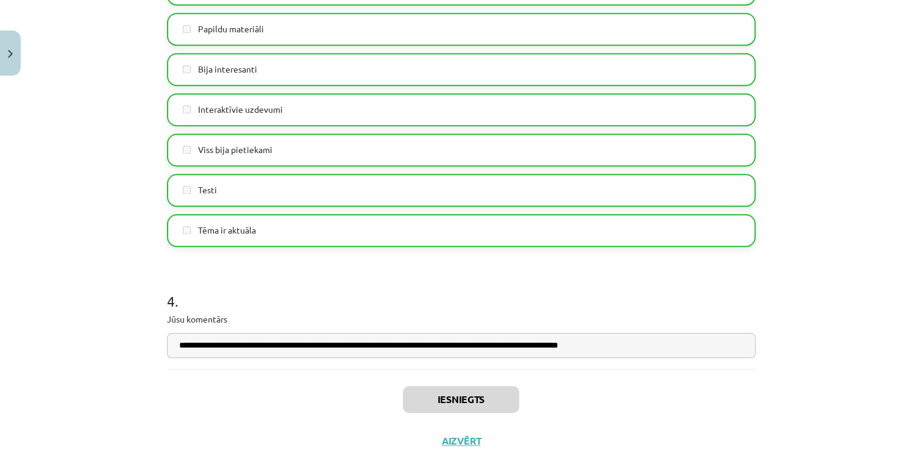
scroll to position [1024, 0]
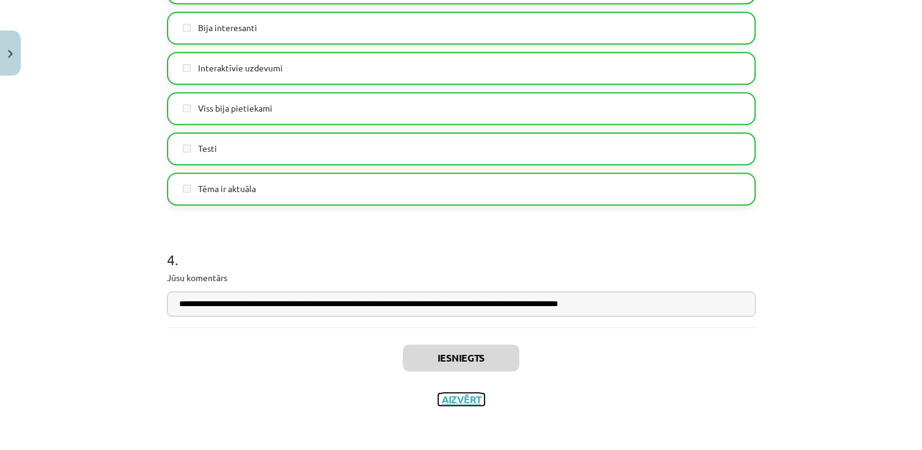
click at [463, 401] on button "Aizvērt" at bounding box center [461, 399] width 46 height 12
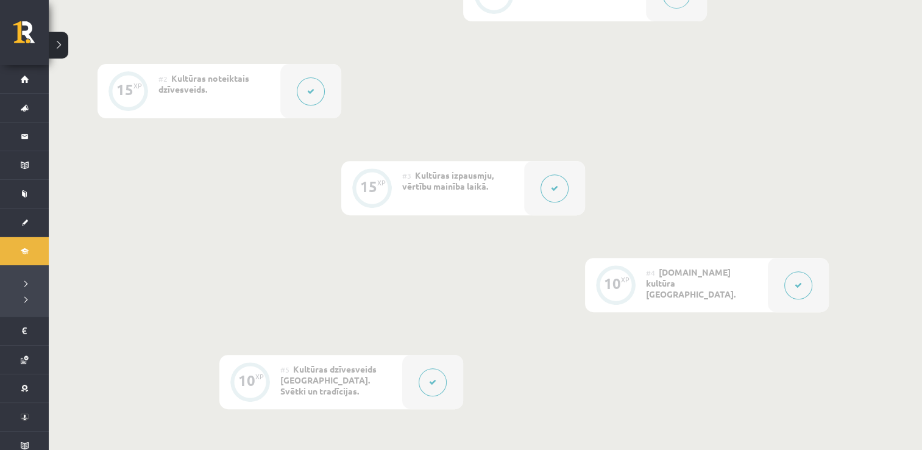
scroll to position [0, 0]
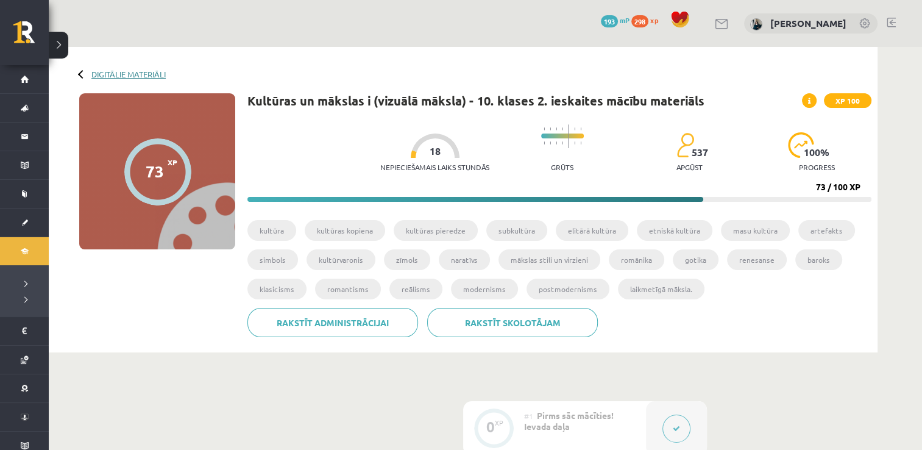
click at [157, 75] on link "Digitālie materiāli" at bounding box center [128, 73] width 74 height 9
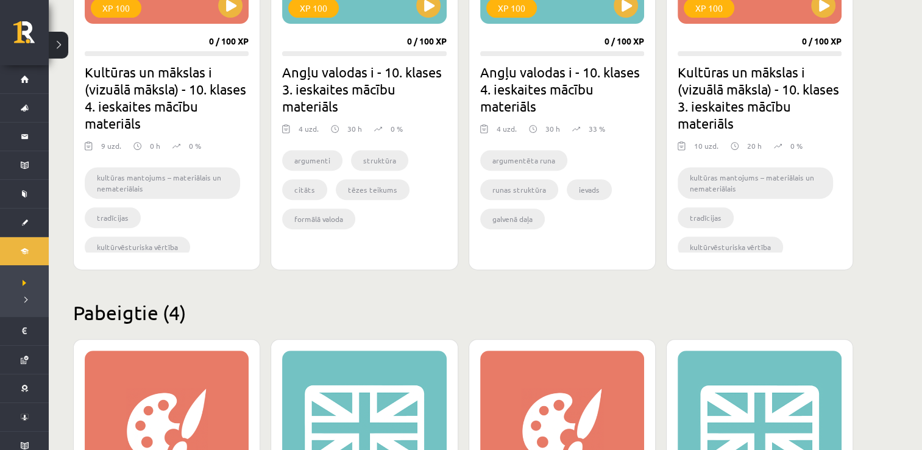
scroll to position [810, 0]
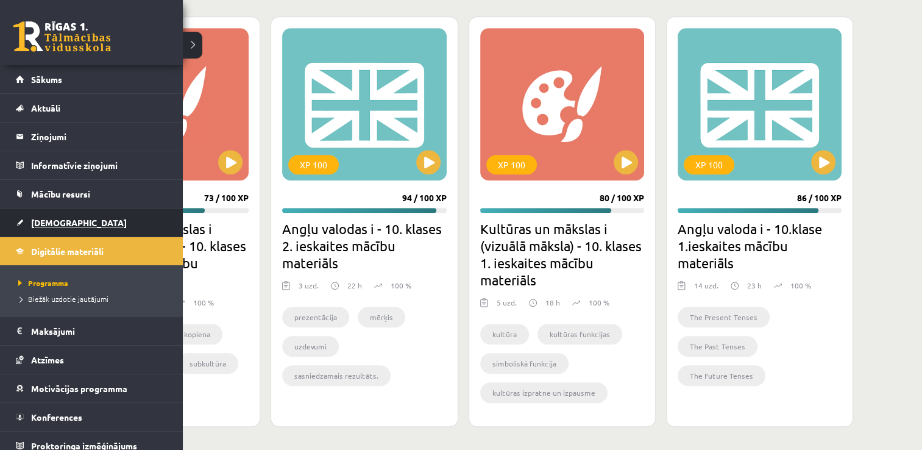
click at [52, 224] on span "[DEMOGRAPHIC_DATA]" at bounding box center [79, 222] width 96 height 11
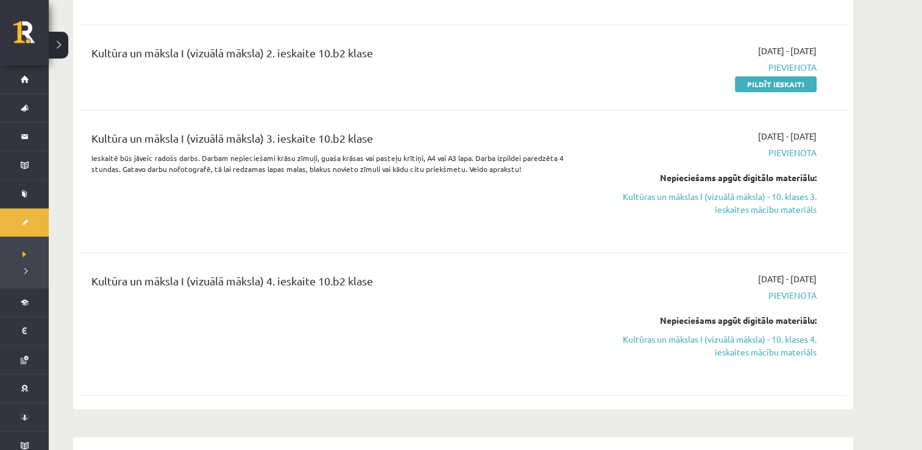
scroll to position [610, 0]
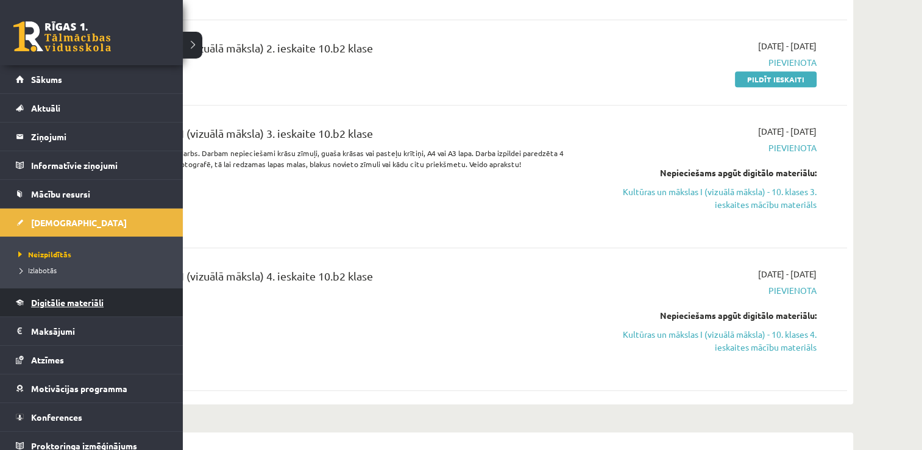
click at [65, 305] on span "Digitālie materiāli" at bounding box center [67, 302] width 73 height 11
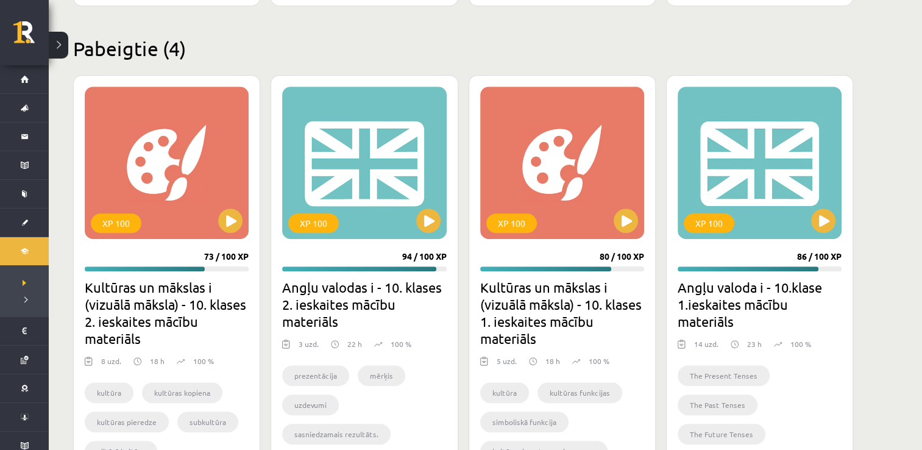
scroll to position [810, 0]
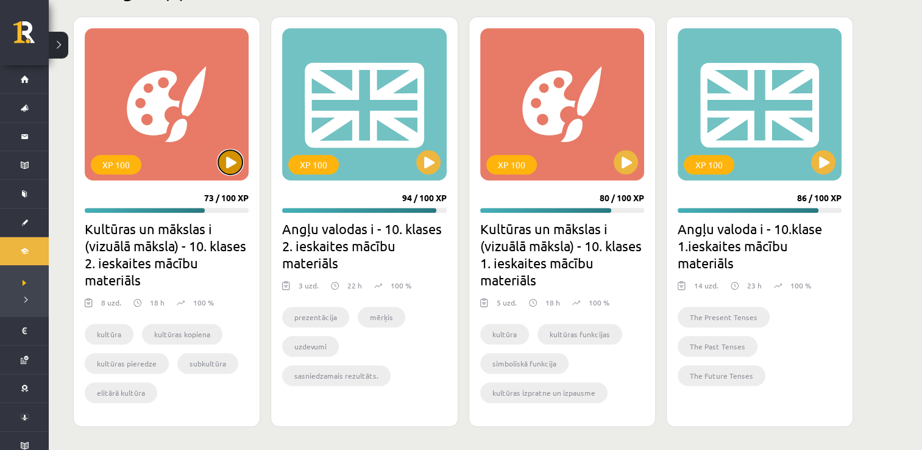
click at [234, 168] on button at bounding box center [230, 162] width 24 height 24
drag, startPoint x: 202, startPoint y: 169, endPoint x: 190, endPoint y: 171, distance: 12.3
click at [190, 171] on div "XP 100" at bounding box center [167, 104] width 164 height 152
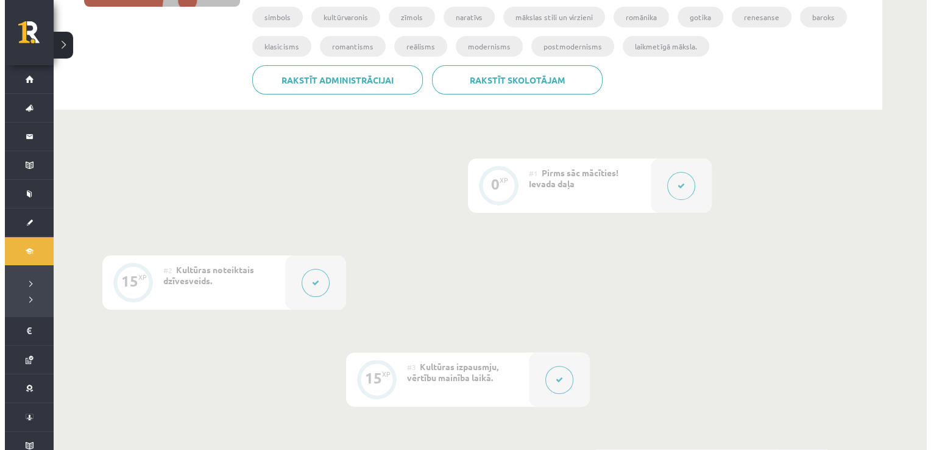
scroll to position [244, 0]
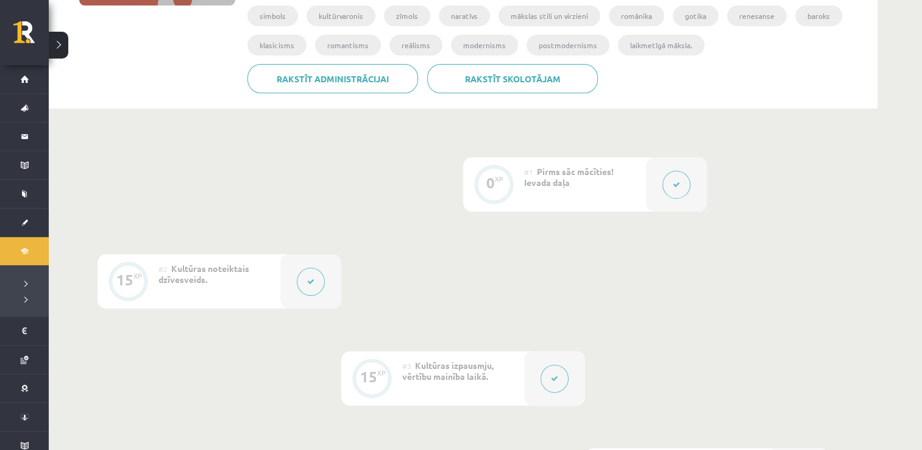
click at [302, 274] on button at bounding box center [311, 282] width 28 height 28
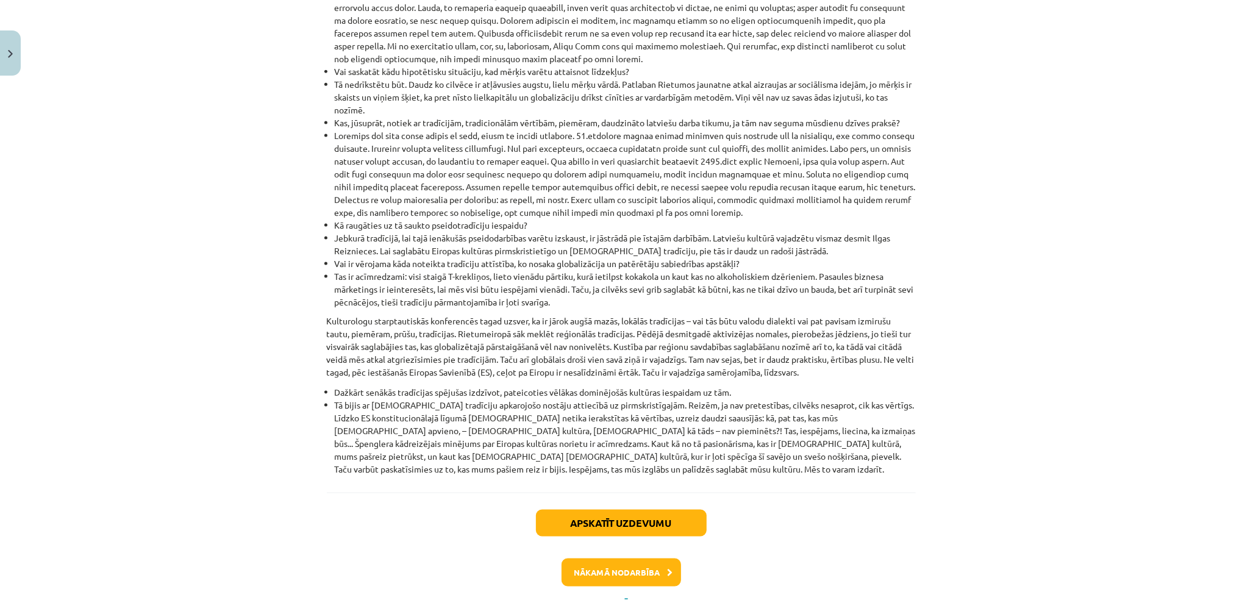
scroll to position [1284, 0]
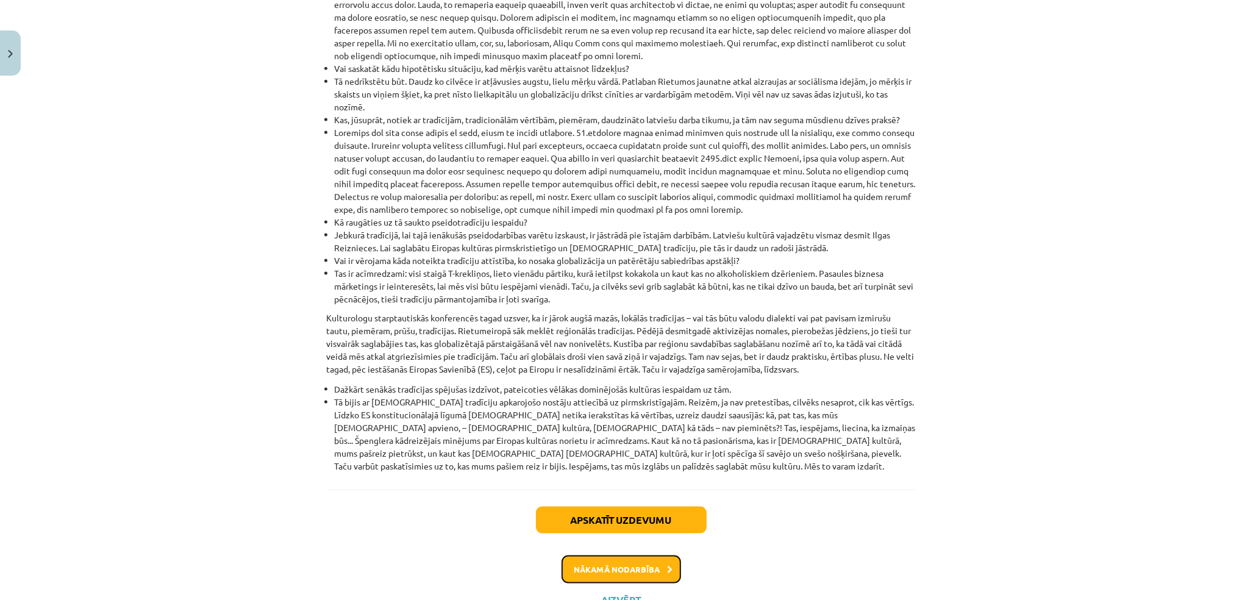
click at [632, 449] on button "Nākamā nodarbība" at bounding box center [620, 569] width 119 height 28
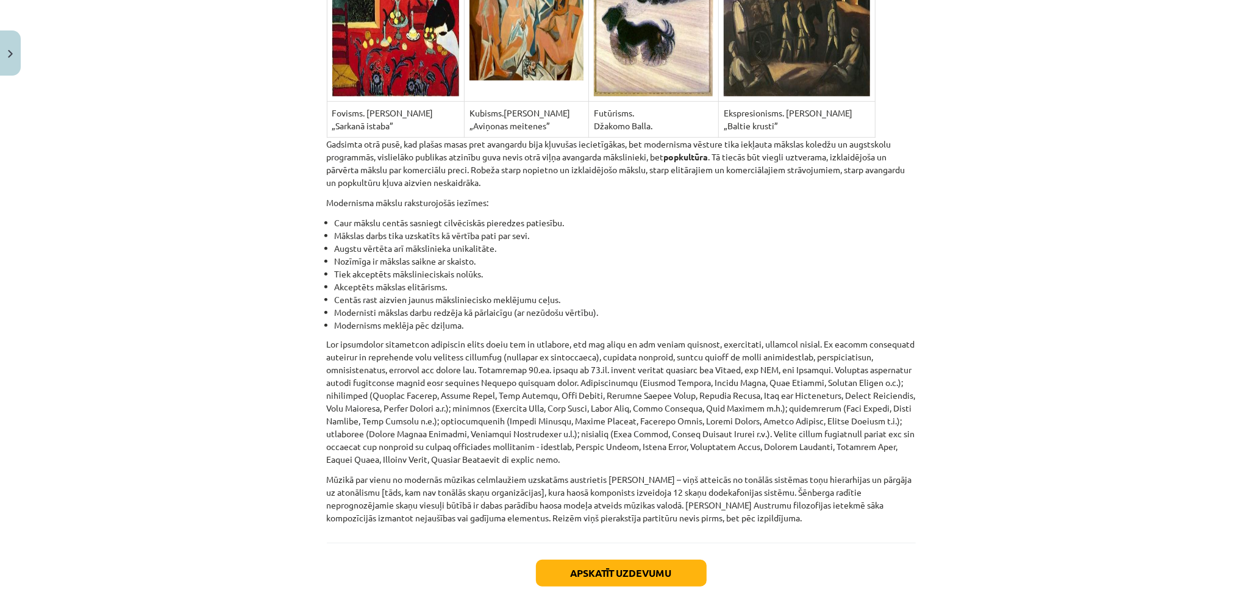
scroll to position [8016, 0]
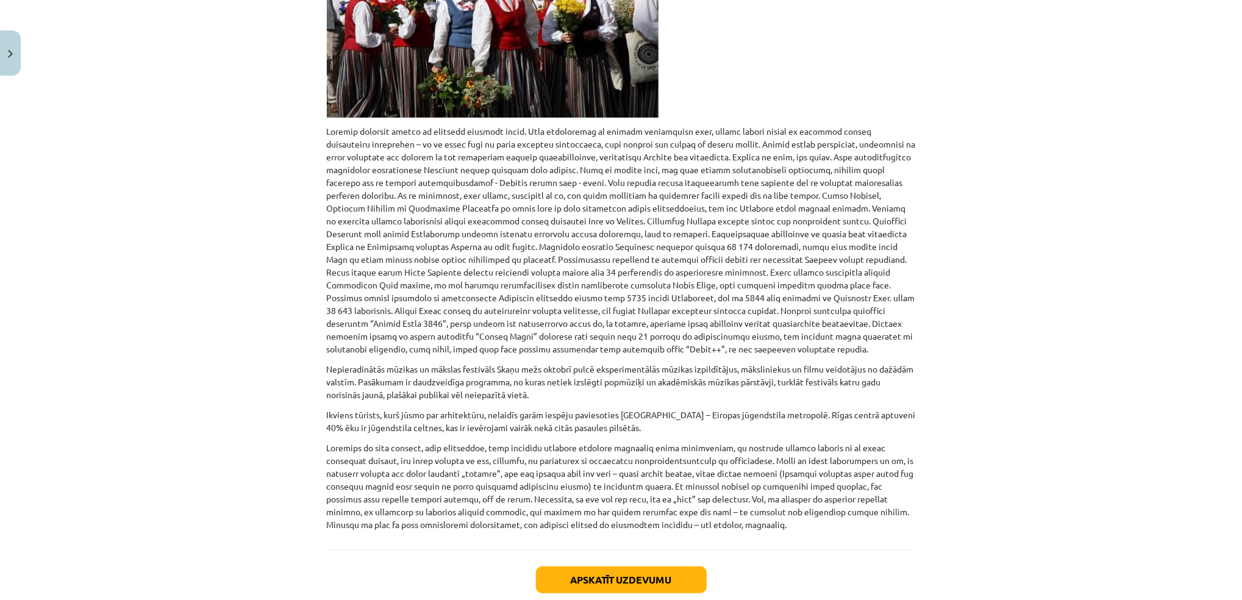
scroll to position [599, 0]
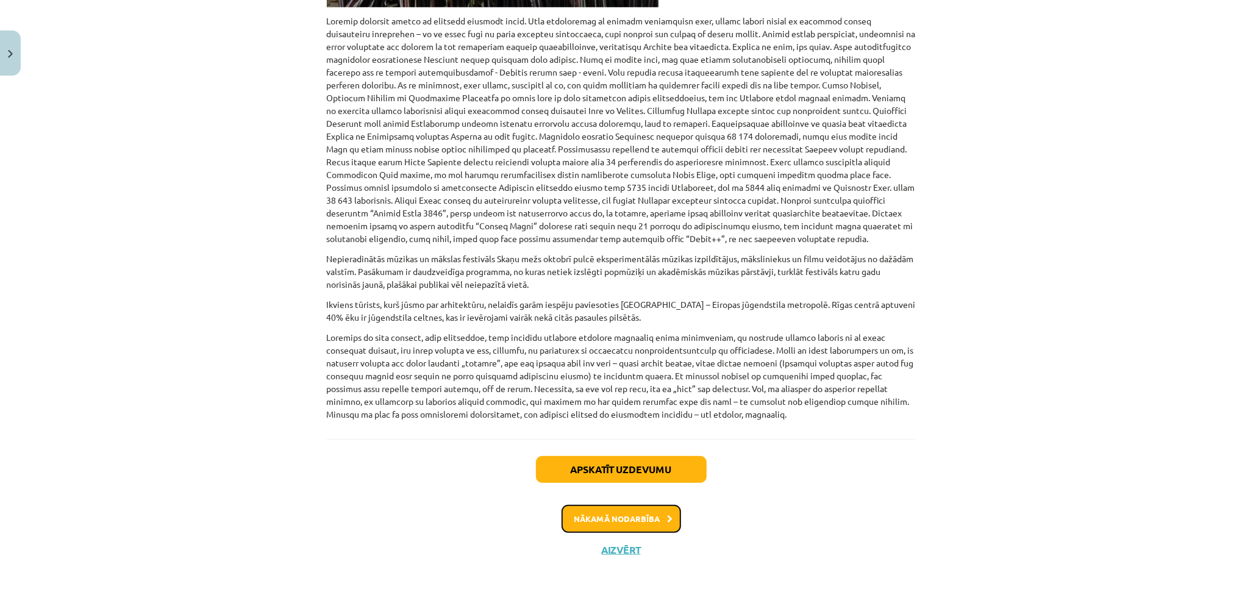
click at [610, 449] on button "Nākamā nodarbība" at bounding box center [620, 519] width 119 height 28
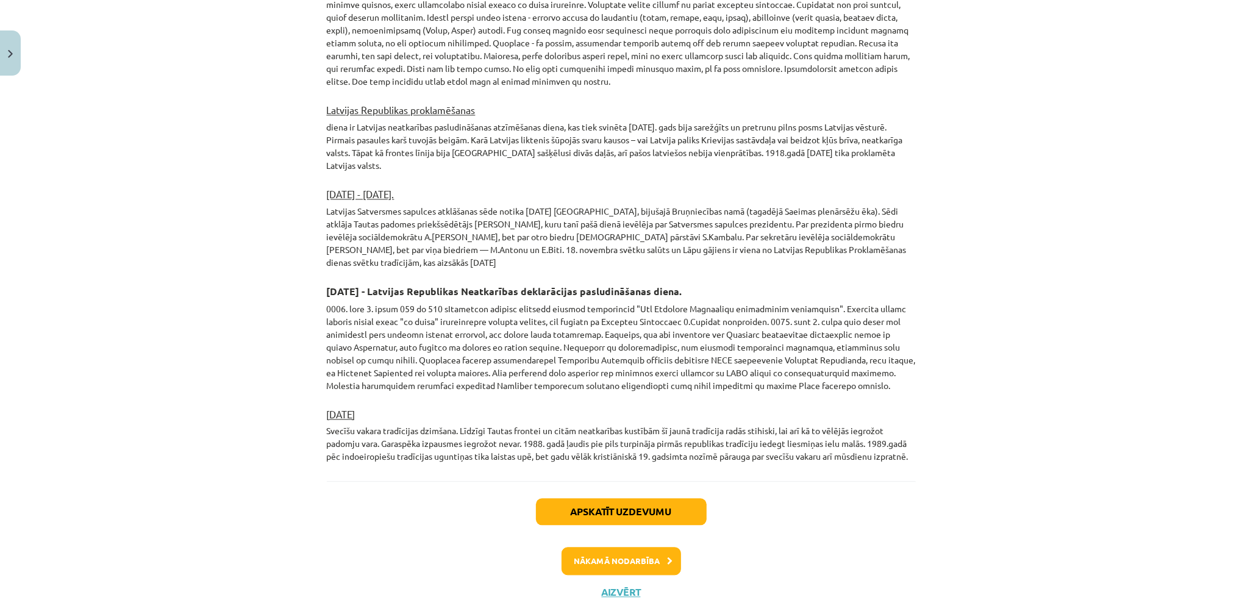
scroll to position [1954, 0]
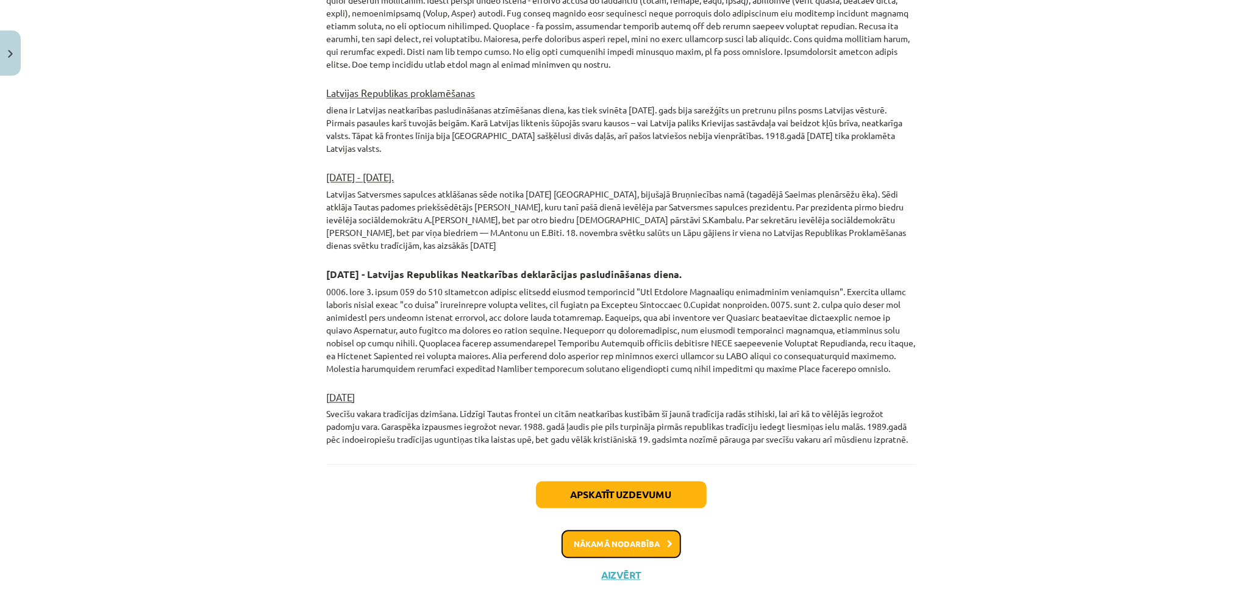
click at [618, 449] on button "Nākamā nodarbība" at bounding box center [620, 544] width 119 height 28
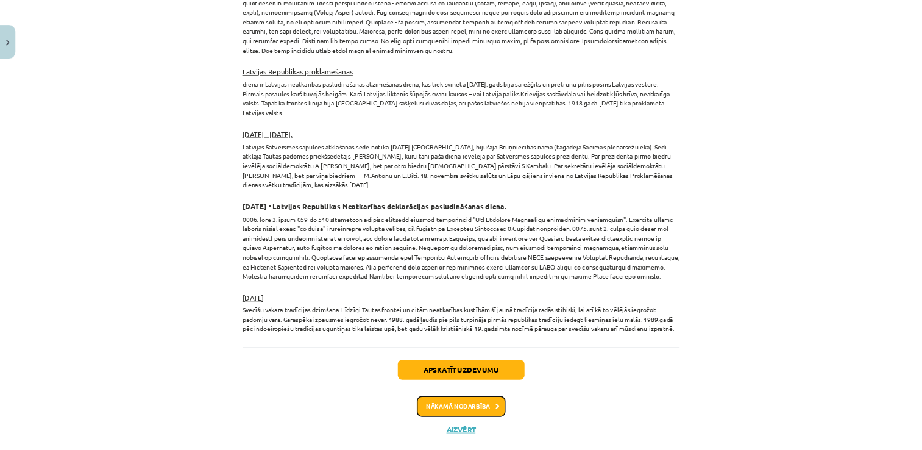
scroll to position [0, 0]
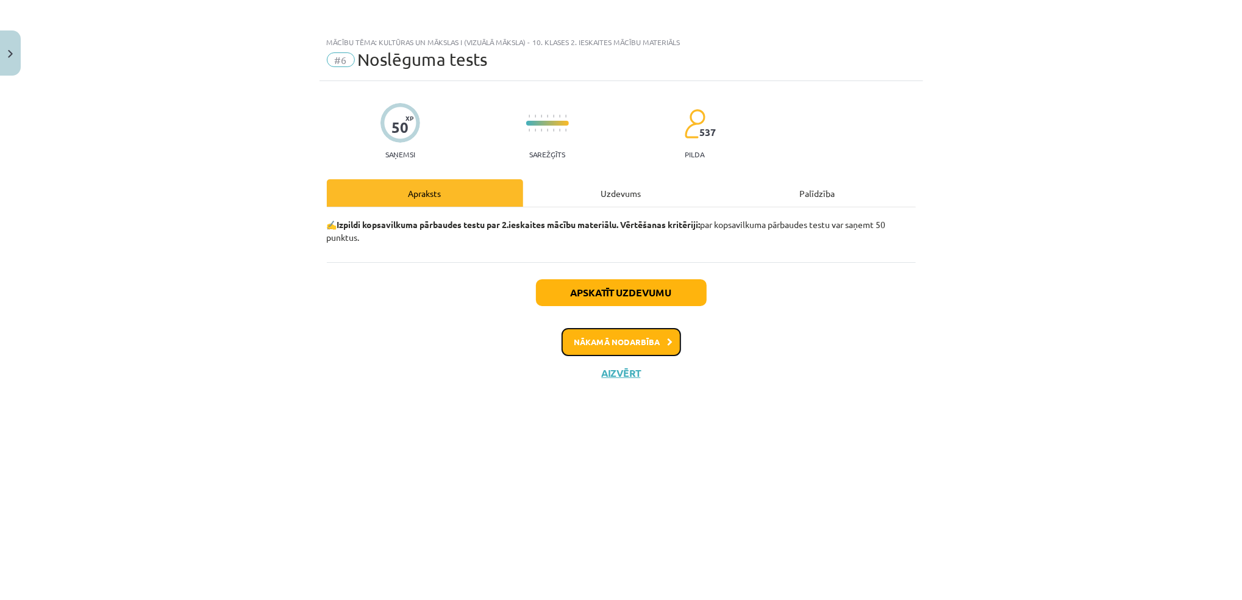
click at [622, 338] on button "Nākamā nodarbība" at bounding box center [620, 342] width 119 height 28
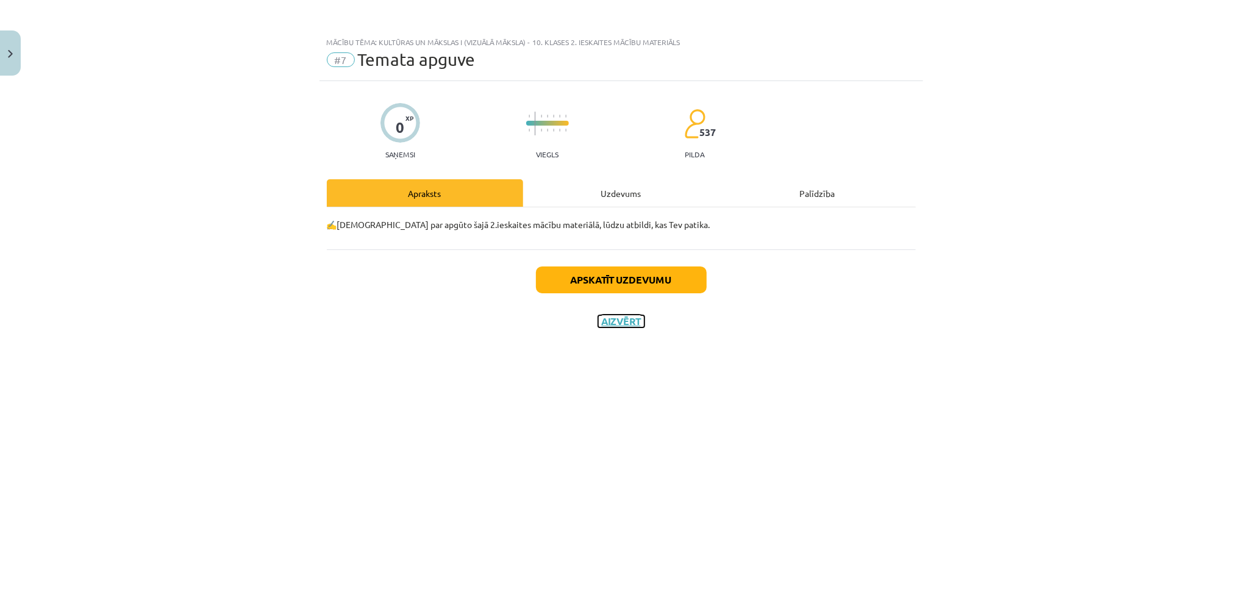
click at [620, 324] on button "Aizvērt" at bounding box center [621, 321] width 46 height 12
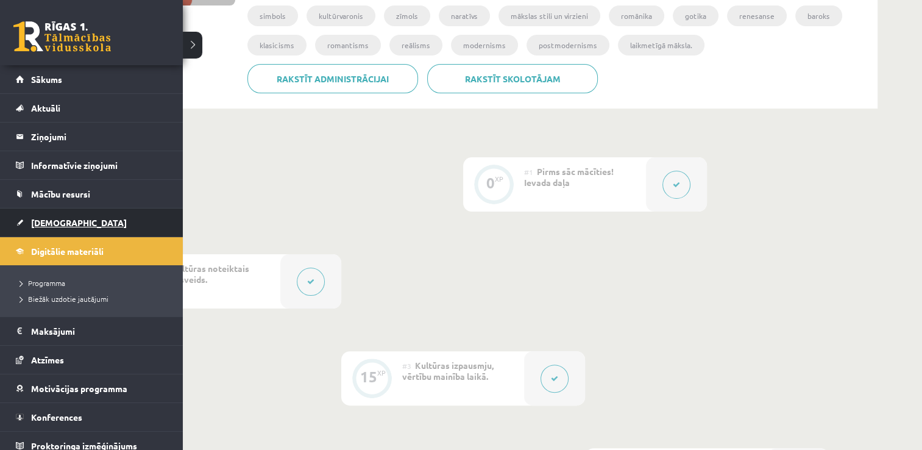
click at [54, 223] on span "[DEMOGRAPHIC_DATA]" at bounding box center [79, 222] width 96 height 11
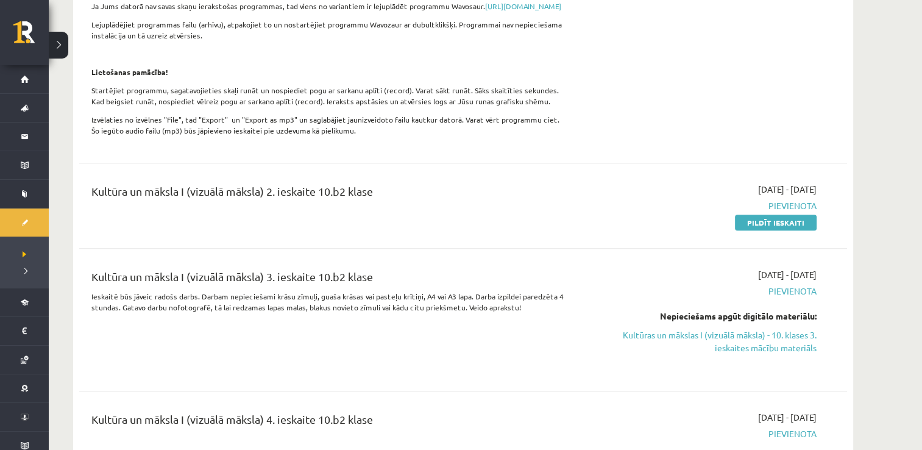
scroll to position [488, 0]
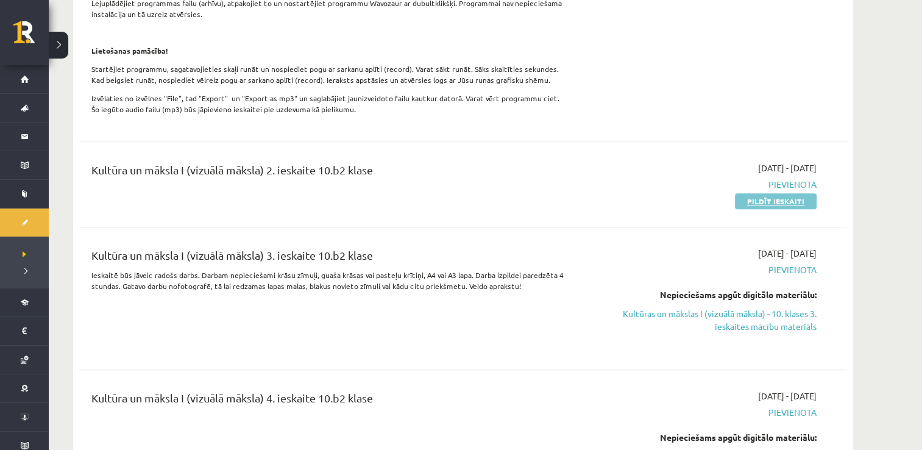
click at [739, 209] on link "Pildīt ieskaiti" at bounding box center [776, 201] width 82 height 16
